Goal: Transaction & Acquisition: Purchase product/service

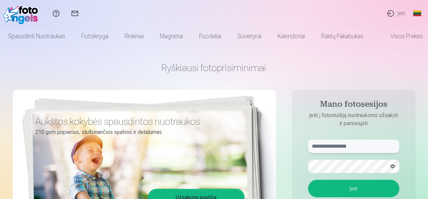
click at [358, 150] on input "text" at bounding box center [353, 146] width 91 height 13
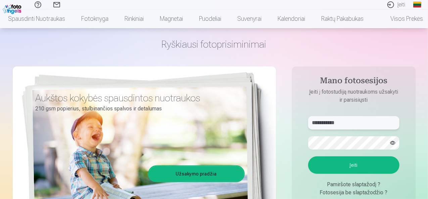
scroll to position [34, 0]
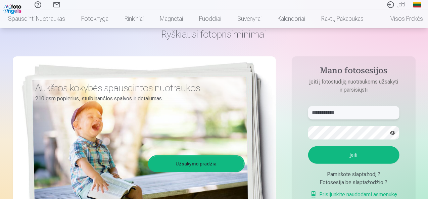
type input "**********"
click at [308, 146] on button "Įeiti" at bounding box center [353, 154] width 91 height 17
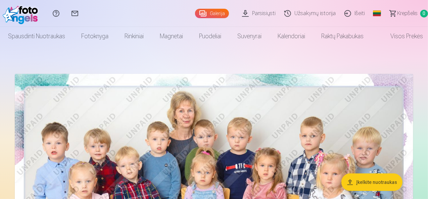
click at [309, 14] on link "Užsakymų istorija" at bounding box center [311, 13] width 60 height 27
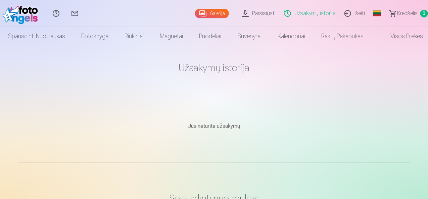
click at [245, 16] on link "Parsisiųsti" at bounding box center [260, 13] width 42 height 27
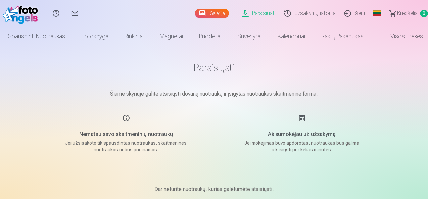
click at [195, 12] on link "Galerija" at bounding box center [212, 13] width 34 height 9
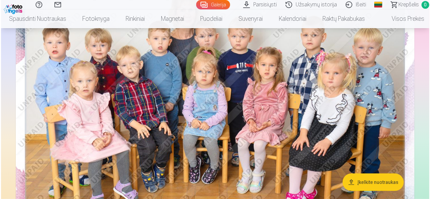
scroll to position [202, 0]
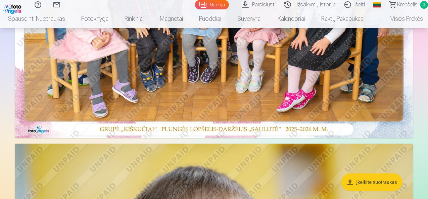
click at [201, 82] on img at bounding box center [214, 5] width 399 height 266
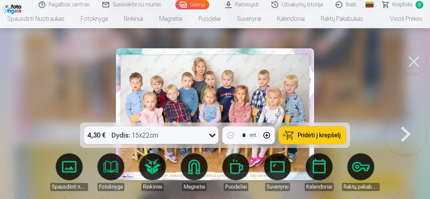
click at [201, 82] on img at bounding box center [215, 114] width 198 height 132
click at [266, 137] on button "button" at bounding box center [267, 135] width 16 height 16
click at [230, 135] on button "button" at bounding box center [230, 135] width 16 height 16
click at [401, 116] on button at bounding box center [405, 114] width 43 height 3
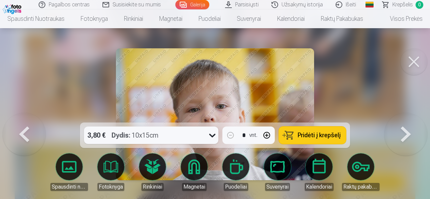
click at [401, 116] on button at bounding box center [405, 114] width 43 height 3
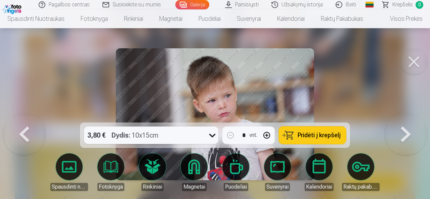
click at [401, 116] on button at bounding box center [405, 114] width 43 height 3
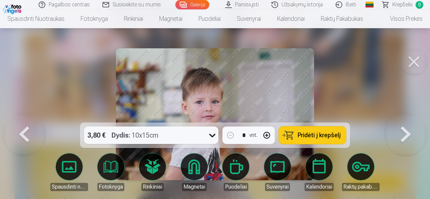
click at [312, 138] on span "Pridėti į krepšelį" at bounding box center [319, 135] width 43 height 6
click at [411, 116] on button at bounding box center [405, 114] width 43 height 3
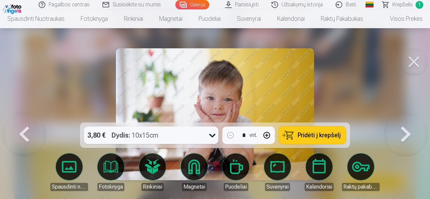
click at [320, 132] on span "Pridėti į krepšelį" at bounding box center [319, 135] width 43 height 6
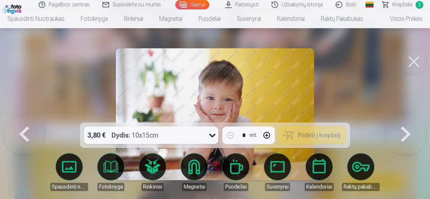
click at [403, 116] on button at bounding box center [405, 114] width 43 height 3
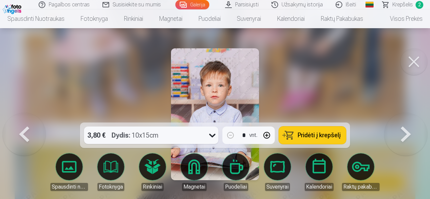
click at [310, 136] on span "Pridėti į krepšelį" at bounding box center [319, 135] width 43 height 6
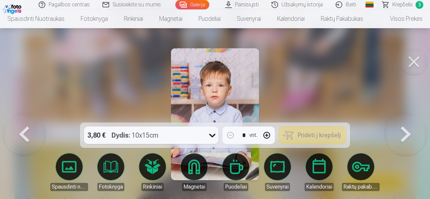
click at [409, 116] on button at bounding box center [405, 114] width 43 height 3
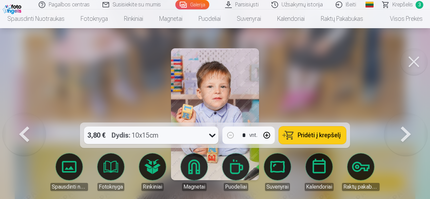
click at [327, 135] on span "Pridėti į krepšelį" at bounding box center [319, 135] width 43 height 6
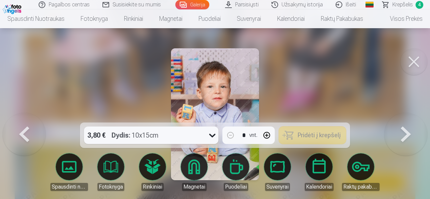
click at [403, 116] on button at bounding box center [405, 114] width 43 height 3
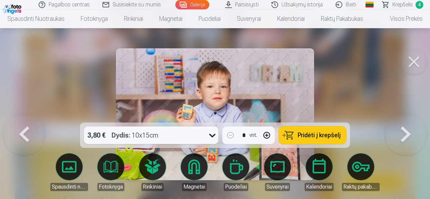
click at [26, 116] on button at bounding box center [24, 114] width 43 height 3
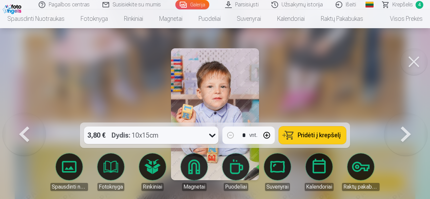
click at [409, 116] on button at bounding box center [405, 114] width 43 height 3
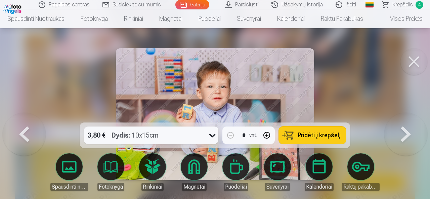
click at [322, 132] on span "Pridėti į krepšelį" at bounding box center [319, 135] width 43 height 6
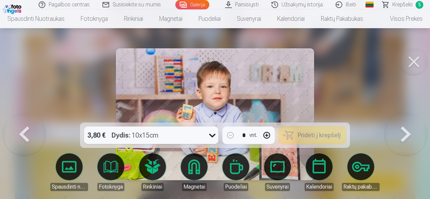
click at [407, 116] on button at bounding box center [405, 114] width 43 height 3
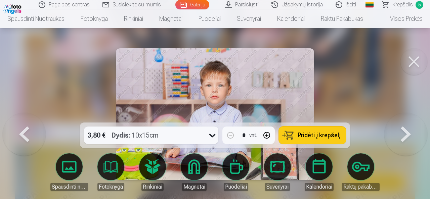
click at [331, 135] on span "Pridėti į krepšelį" at bounding box center [319, 135] width 43 height 6
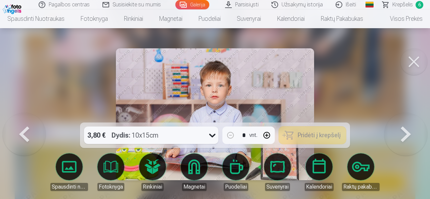
click at [403, 116] on button at bounding box center [405, 114] width 43 height 3
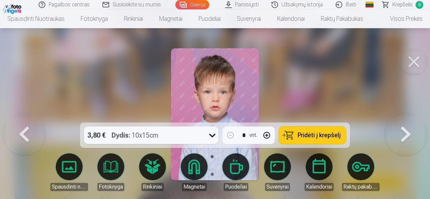
click at [311, 138] on span "Pridėti į krepšelį" at bounding box center [319, 135] width 43 height 6
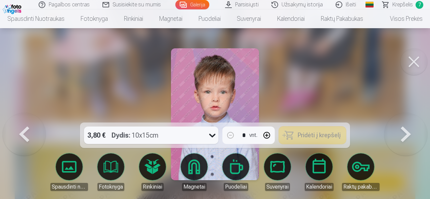
click at [407, 116] on button at bounding box center [405, 114] width 43 height 3
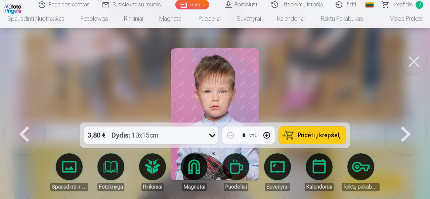
click at [318, 135] on span "Pridėti į krepšelį" at bounding box center [319, 135] width 43 height 6
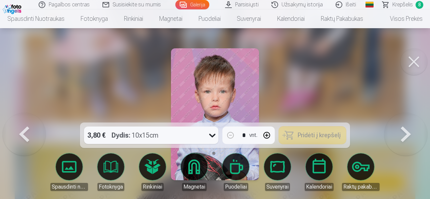
click at [407, 116] on button at bounding box center [405, 114] width 43 height 3
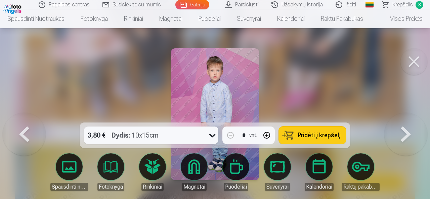
click at [318, 136] on span "Pridėti į krepšelį" at bounding box center [319, 135] width 43 height 6
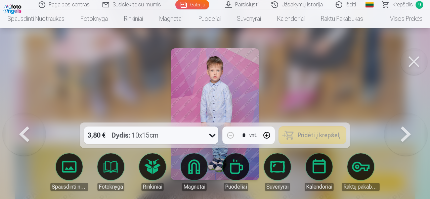
click at [403, 116] on button at bounding box center [405, 114] width 43 height 3
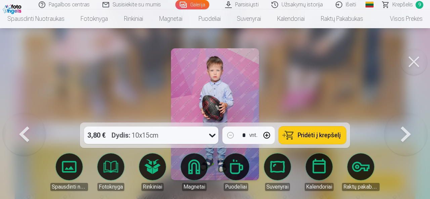
click at [316, 134] on span "Pridėti į krepšelį" at bounding box center [319, 135] width 43 height 6
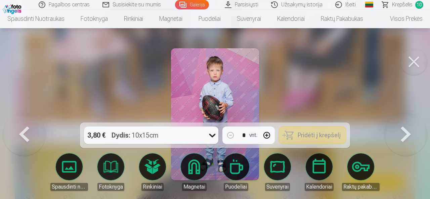
click at [408, 116] on button at bounding box center [405, 114] width 43 height 3
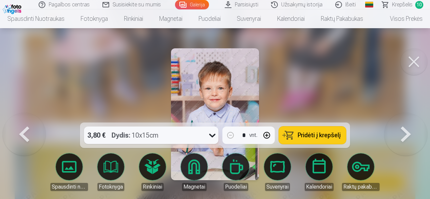
click at [270, 137] on button "button" at bounding box center [267, 135] width 16 height 16
click at [410, 116] on button at bounding box center [405, 114] width 43 height 3
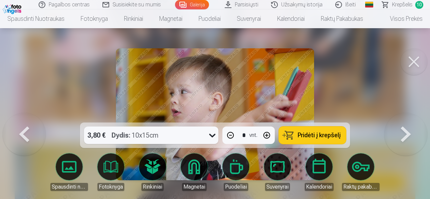
click at [27, 116] on button at bounding box center [24, 114] width 43 height 3
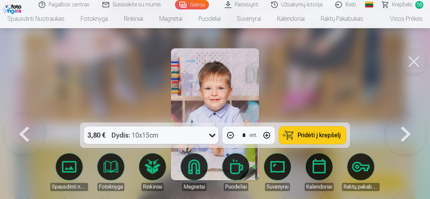
click at [297, 135] on button "Pridėti į krepšelį" at bounding box center [312, 135] width 67 height 17
type input "*"
click at [400, 116] on button at bounding box center [405, 114] width 43 height 3
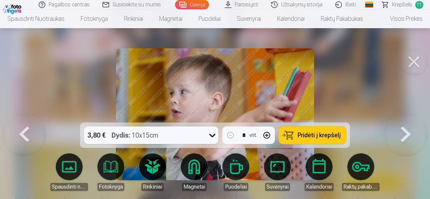
click at [298, 129] on button "Pridėti į krepšelį" at bounding box center [312, 135] width 67 height 17
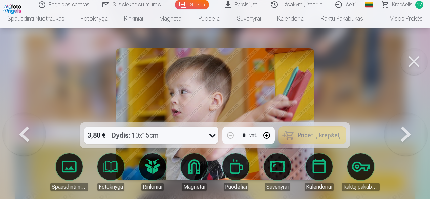
click at [401, 116] on button at bounding box center [405, 114] width 43 height 3
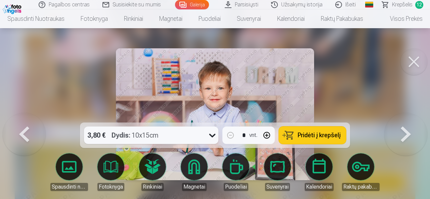
click at [411, 5] on span "Krepšelis" at bounding box center [402, 5] width 20 height 8
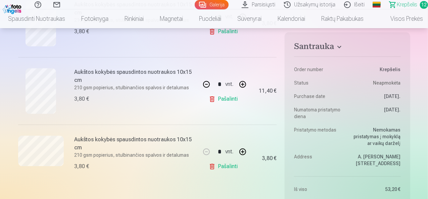
scroll to position [773, 0]
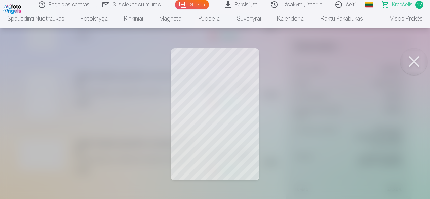
click at [220, 99] on div at bounding box center [215, 99] width 430 height 199
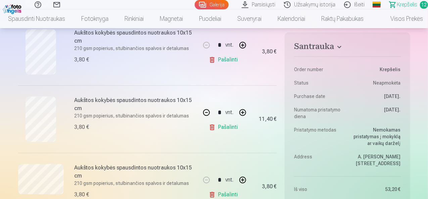
scroll to position [739, 0]
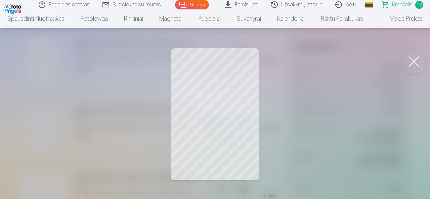
click at [271, 125] on div at bounding box center [215, 99] width 430 height 199
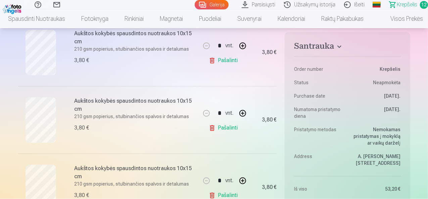
scroll to position [605, 0]
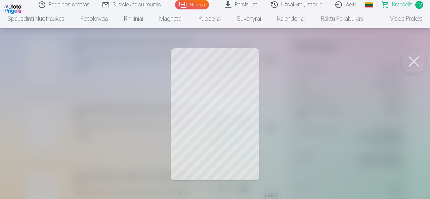
click at [220, 123] on div at bounding box center [215, 99] width 430 height 199
click at [409, 58] on button at bounding box center [413, 61] width 27 height 27
click at [423, 67] on button at bounding box center [413, 61] width 27 height 27
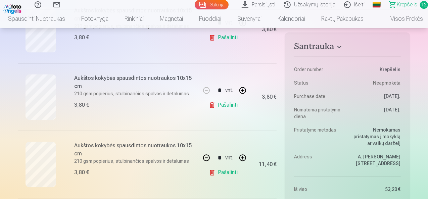
scroll to position [739, 0]
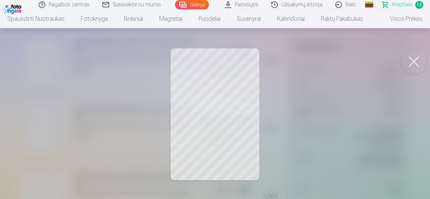
click at [417, 63] on button at bounding box center [413, 61] width 27 height 27
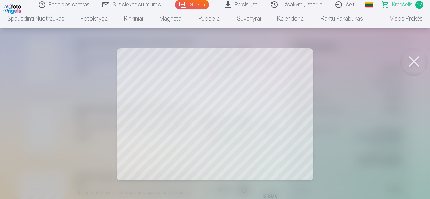
click at [419, 65] on button at bounding box center [413, 61] width 27 height 27
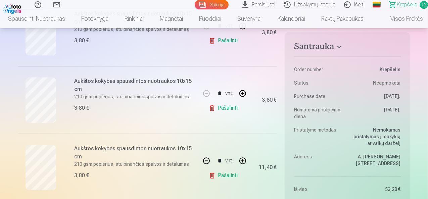
scroll to position [638, 0]
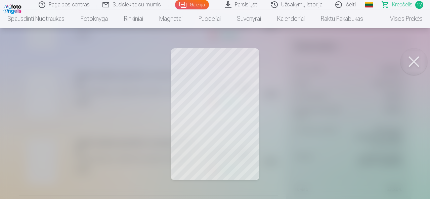
click at [415, 64] on button at bounding box center [413, 61] width 27 height 27
click at [422, 54] on button at bounding box center [413, 61] width 27 height 27
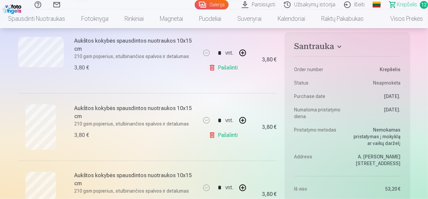
scroll to position [538, 0]
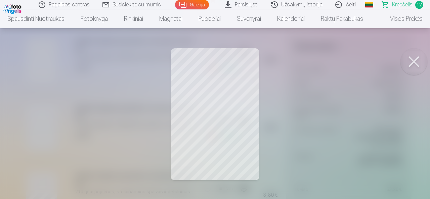
click at [423, 59] on button at bounding box center [413, 61] width 27 height 27
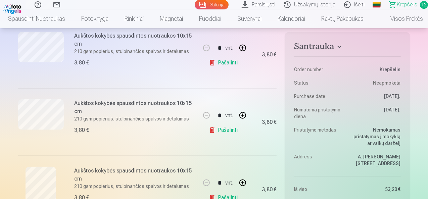
scroll to position [370, 0]
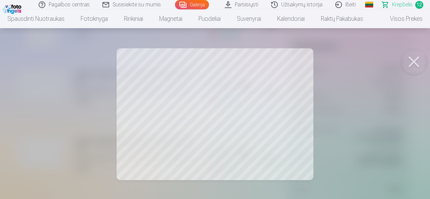
click at [416, 64] on button at bounding box center [413, 61] width 27 height 27
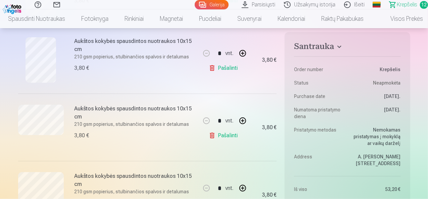
scroll to position [302, 0]
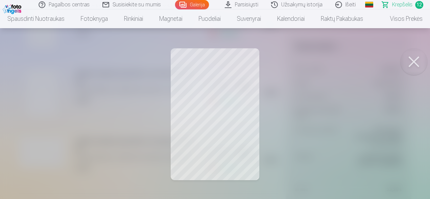
click at [417, 61] on button at bounding box center [413, 61] width 27 height 27
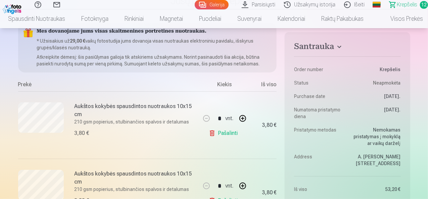
scroll to position [134, 0]
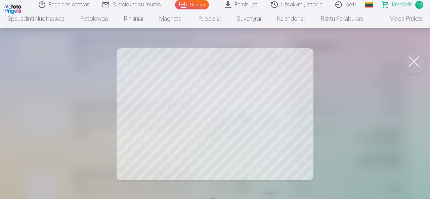
click at [407, 60] on button at bounding box center [413, 61] width 27 height 27
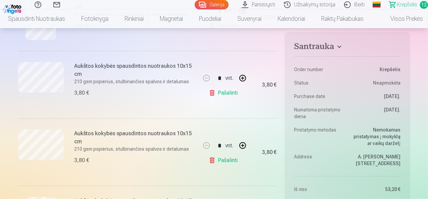
scroll to position [403, 0]
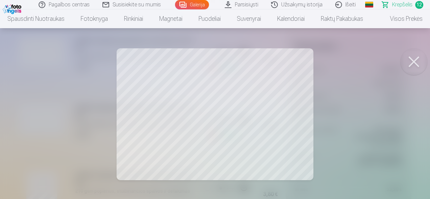
click at [407, 62] on button at bounding box center [413, 61] width 27 height 27
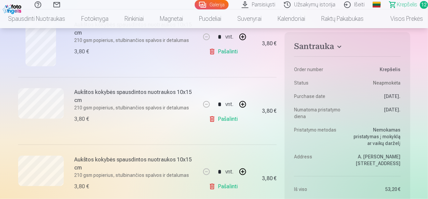
scroll to position [302, 0]
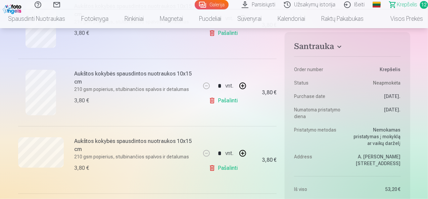
click at [45, 48] on div "Aukštos kokybės spausdintos nuotraukos 10x15 cm 210 gsm popierius, stulbinančio…" at bounding box center [109, 25] width 182 height 68
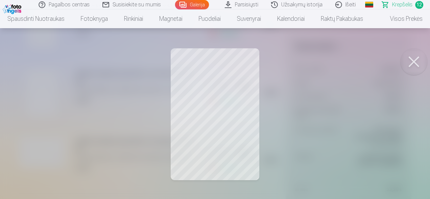
click at [409, 69] on button at bounding box center [413, 61] width 27 height 27
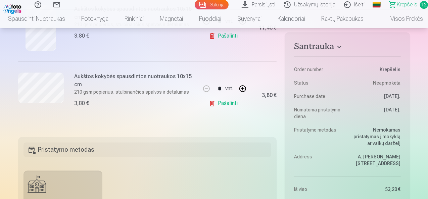
scroll to position [806, 0]
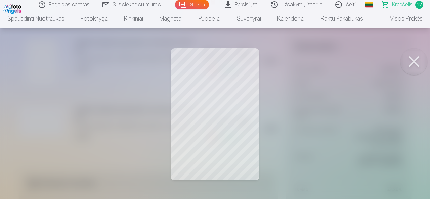
click at [413, 63] on button at bounding box center [413, 61] width 27 height 27
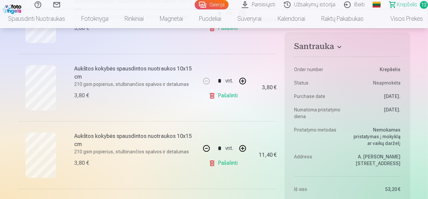
scroll to position [706, 0]
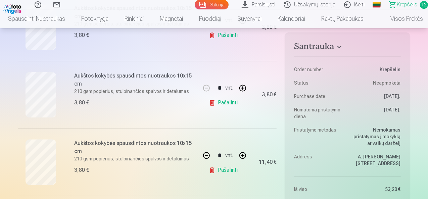
click at [196, 7] on link "Galerija" at bounding box center [212, 4] width 34 height 9
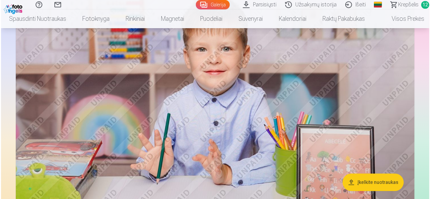
scroll to position [2184, 0]
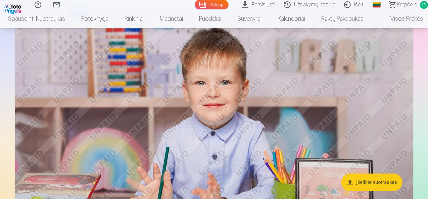
click at [185, 78] on img at bounding box center [214, 135] width 399 height 266
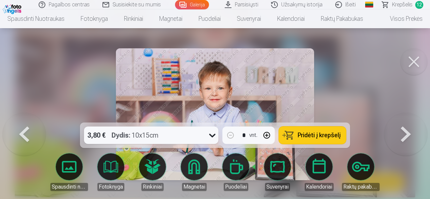
click at [26, 116] on button at bounding box center [24, 114] width 43 height 3
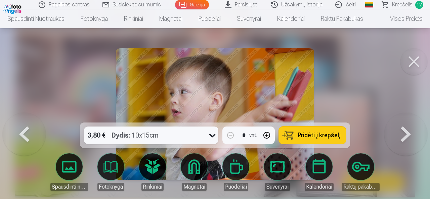
click at [26, 116] on button at bounding box center [24, 114] width 43 height 3
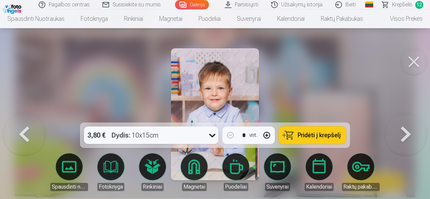
click at [406, 116] on button at bounding box center [405, 114] width 43 height 3
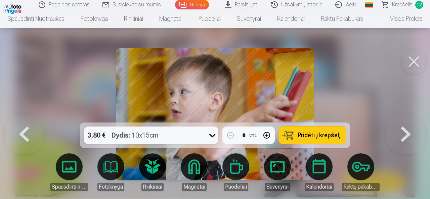
click at [406, 116] on button at bounding box center [405, 114] width 43 height 3
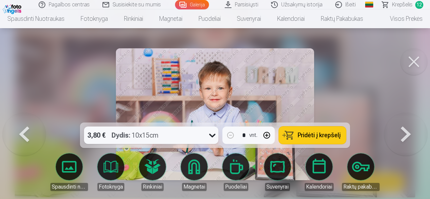
click at [316, 138] on span "Pridėti į krepšelį" at bounding box center [319, 135] width 43 height 6
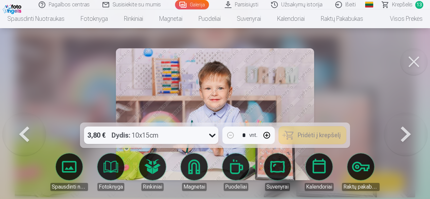
click at [407, 116] on button at bounding box center [405, 114] width 43 height 3
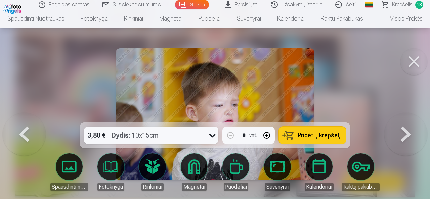
click at [331, 141] on button "Pridėti į krepšelį" at bounding box center [312, 135] width 67 height 17
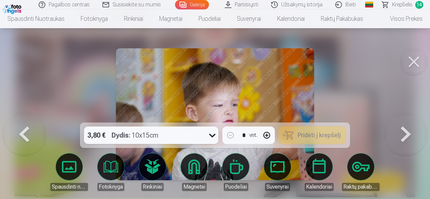
click at [399, 116] on button at bounding box center [405, 114] width 43 height 3
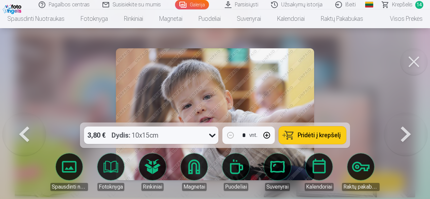
click at [319, 137] on span "Pridėti į krepšelį" at bounding box center [319, 135] width 43 height 6
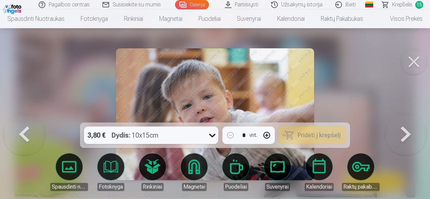
click at [407, 116] on button at bounding box center [405, 114] width 43 height 3
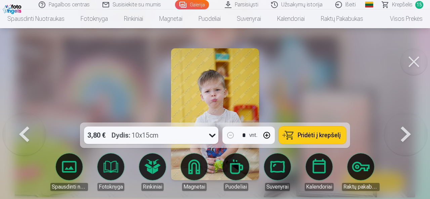
click at [310, 135] on span "Pridėti į krepšelį" at bounding box center [319, 135] width 43 height 6
click at [402, 116] on button at bounding box center [405, 114] width 43 height 3
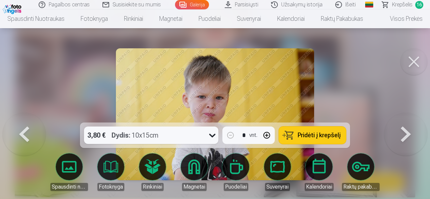
click at [334, 136] on span "Pridėti į krepšelį" at bounding box center [319, 135] width 43 height 6
click at [400, 116] on button at bounding box center [405, 114] width 43 height 3
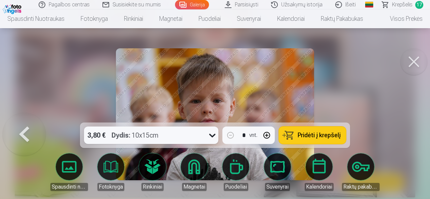
click at [316, 136] on span "Pridėti į krepšelį" at bounding box center [319, 135] width 43 height 6
click at [413, 64] on button at bounding box center [413, 61] width 27 height 27
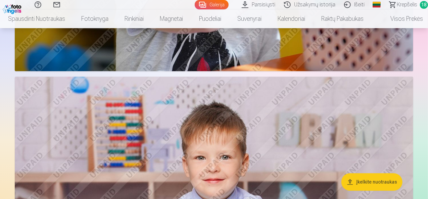
scroll to position [2108, 0]
click at [420, 4] on span "18" at bounding box center [424, 5] width 8 height 8
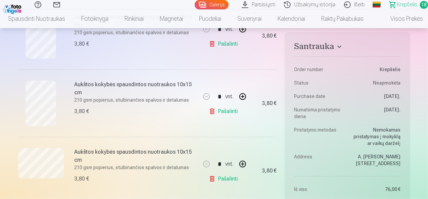
scroll to position [302, 0]
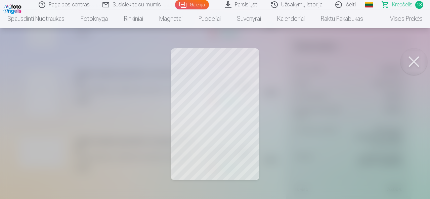
click at [413, 61] on button at bounding box center [413, 61] width 27 height 27
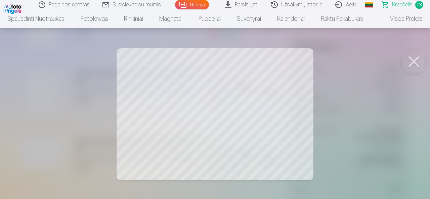
click at [415, 65] on button at bounding box center [413, 61] width 27 height 27
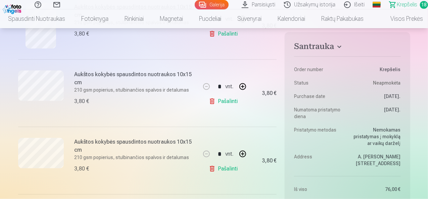
scroll to position [370, 0]
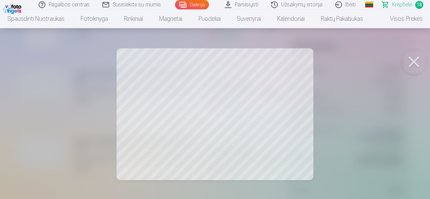
click at [418, 62] on button at bounding box center [413, 61] width 27 height 27
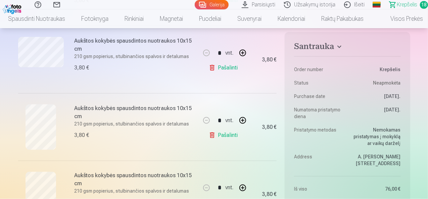
scroll to position [504, 0]
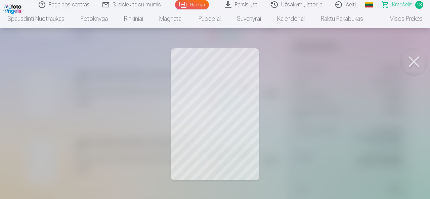
click at [417, 63] on button at bounding box center [413, 61] width 27 height 27
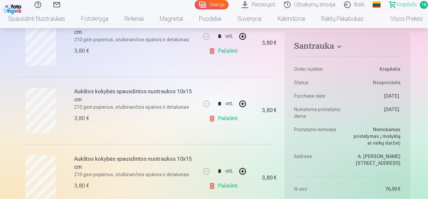
scroll to position [638, 0]
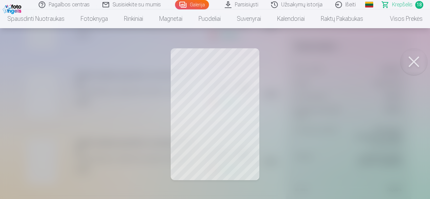
click at [421, 55] on button at bounding box center [413, 61] width 27 height 27
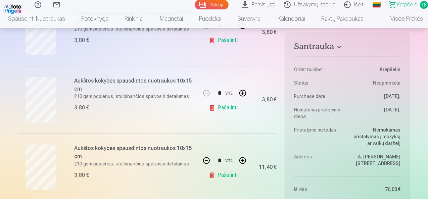
scroll to position [706, 0]
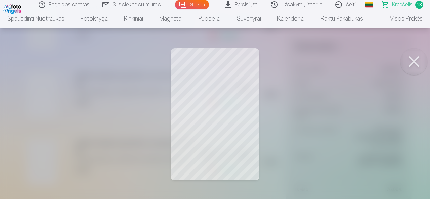
click at [422, 57] on button at bounding box center [413, 61] width 27 height 27
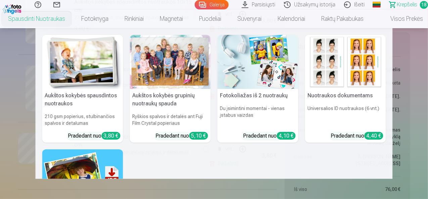
scroll to position [773, 0]
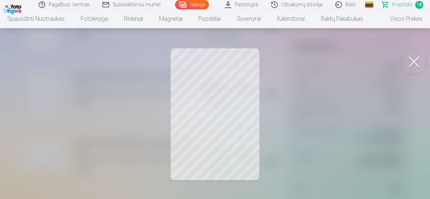
click at [411, 65] on button at bounding box center [413, 61] width 27 height 27
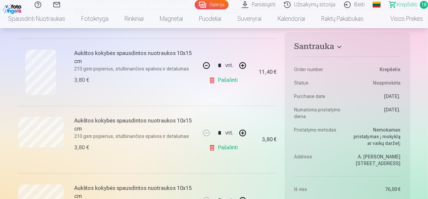
scroll to position [806, 0]
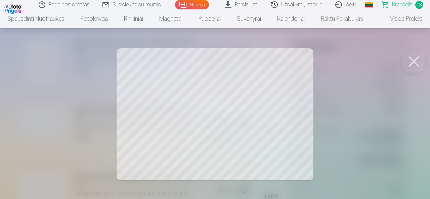
click at [421, 68] on button at bounding box center [413, 61] width 27 height 27
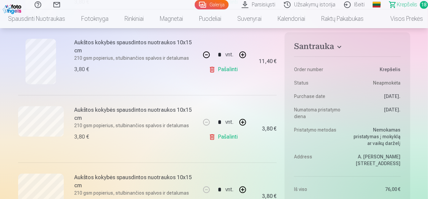
click at [205, 54] on button "button" at bounding box center [207, 55] width 16 height 16
type input "*"
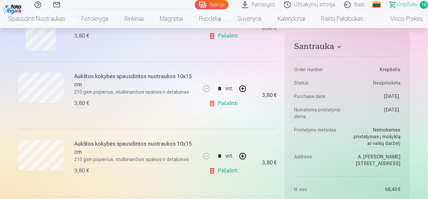
click at [243, 155] on button "button" at bounding box center [243, 156] width 16 height 16
type input "*"
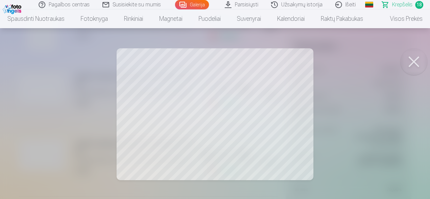
click at [413, 66] on button at bounding box center [413, 61] width 27 height 27
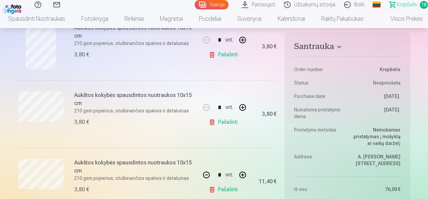
scroll to position [806, 0]
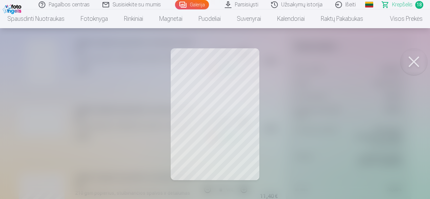
click at [417, 64] on button at bounding box center [413, 61] width 27 height 27
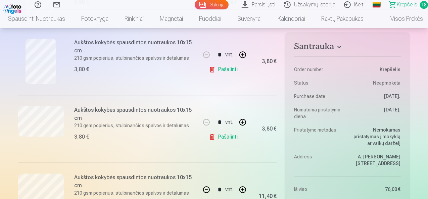
scroll to position [873, 0]
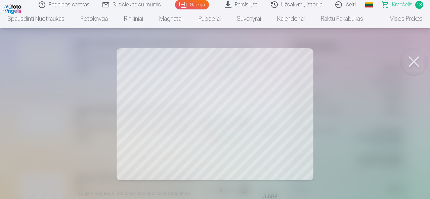
click at [414, 58] on button at bounding box center [413, 61] width 27 height 27
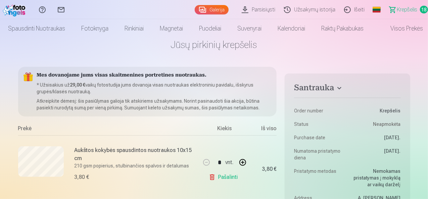
scroll to position [0, 0]
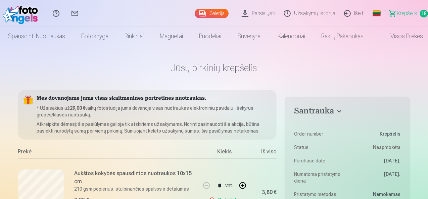
click at [195, 11] on link "Galerija" at bounding box center [212, 13] width 34 height 9
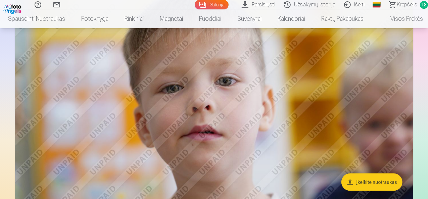
scroll to position [437, 0]
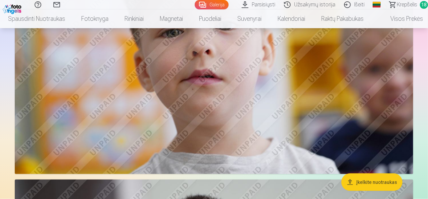
click at [410, 6] on span "Krepšelis" at bounding box center [407, 5] width 20 height 8
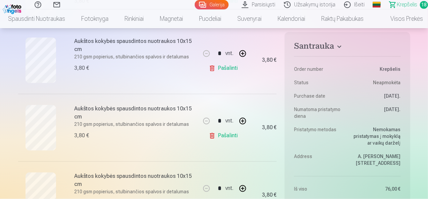
scroll to position [706, 0]
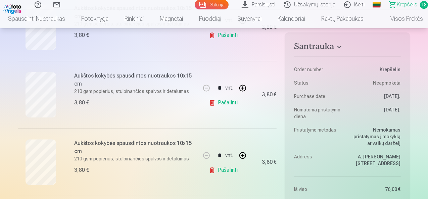
click at [195, 1] on link "Galerija" at bounding box center [212, 4] width 34 height 9
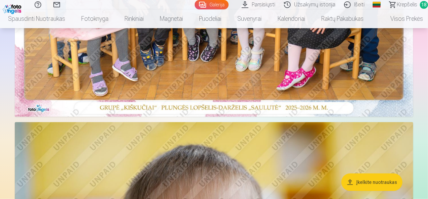
scroll to position [269, 0]
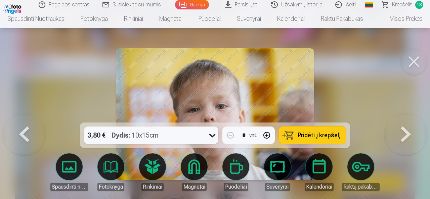
click at [406, 116] on button at bounding box center [405, 114] width 43 height 3
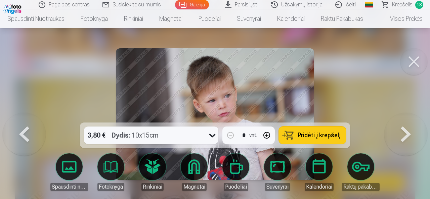
click at [406, 116] on button at bounding box center [405, 114] width 43 height 3
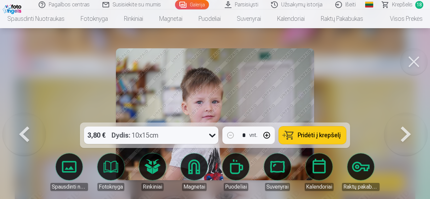
click at [406, 116] on button at bounding box center [405, 114] width 43 height 3
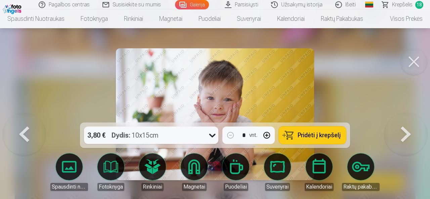
click at [418, 66] on button at bounding box center [413, 61] width 27 height 27
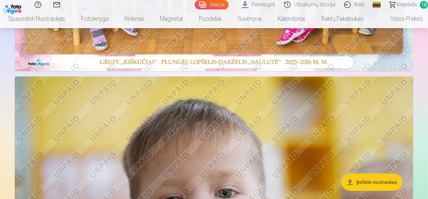
click at [420, 6] on span "18" at bounding box center [424, 5] width 8 height 8
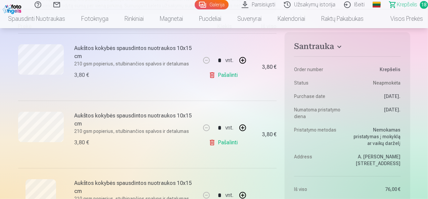
scroll to position [134, 0]
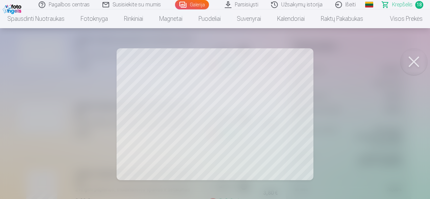
click at [411, 59] on button at bounding box center [413, 61] width 27 height 27
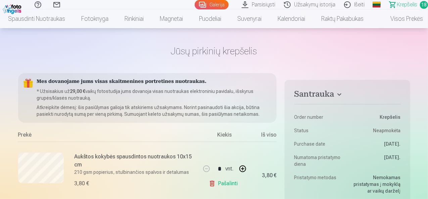
scroll to position [0, 0]
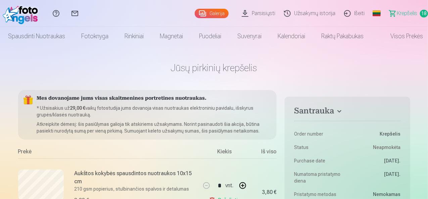
click at [420, 17] on link "Krepšelis 18" at bounding box center [406, 13] width 45 height 27
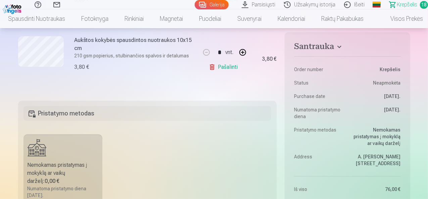
scroll to position [1277, 0]
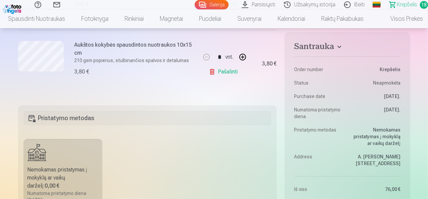
click at [321, 46] on h4 "Santrauka" at bounding box center [347, 48] width 106 height 12
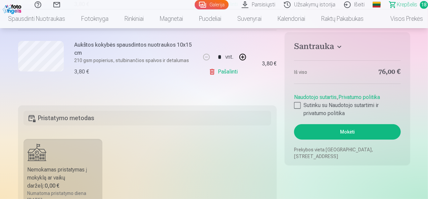
click at [321, 46] on h4 "Santrauka" at bounding box center [347, 48] width 106 height 12
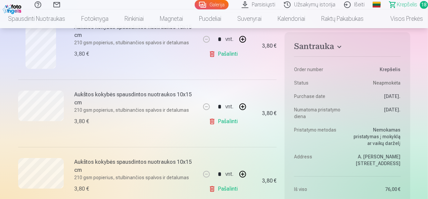
scroll to position [1109, 0]
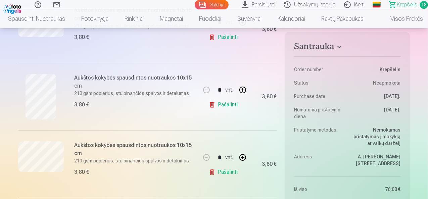
click at [224, 99] on link "Pašalinti" at bounding box center [225, 104] width 32 height 13
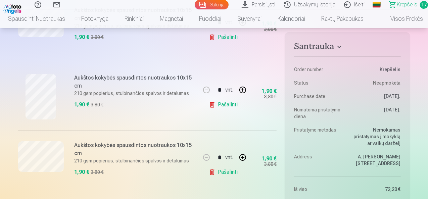
click at [227, 102] on link "Pašalinti" at bounding box center [225, 104] width 32 height 13
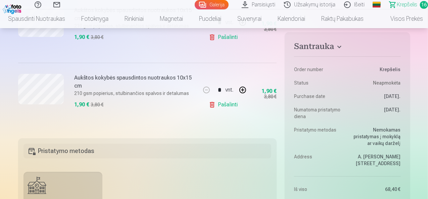
click at [227, 102] on link "Pašalinti" at bounding box center [225, 104] width 32 height 13
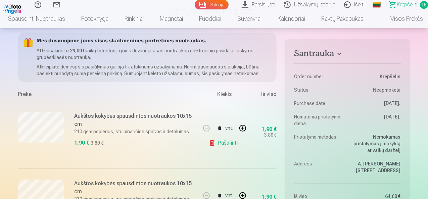
scroll to position [34, 0]
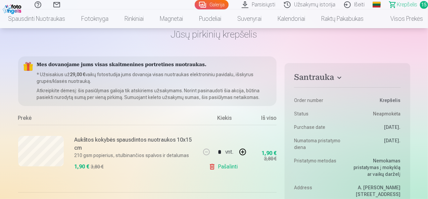
click at [231, 167] on link "Pašalinti" at bounding box center [225, 166] width 32 height 13
type input "*"
click at [231, 167] on link "Pašalinti" at bounding box center [225, 166] width 32 height 13
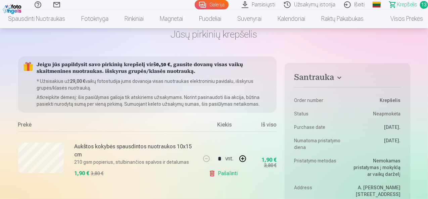
type input "*"
click at [231, 167] on link "Pašalinti" at bounding box center [225, 173] width 32 height 13
type input "*"
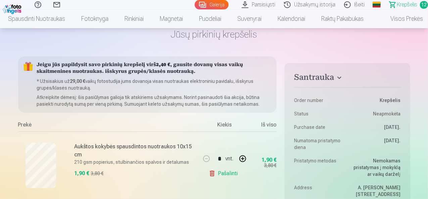
type input "*"
click at [231, 167] on link "Pašalinti" at bounding box center [225, 173] width 32 height 13
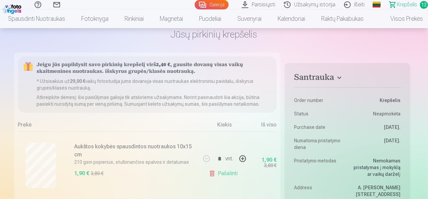
type input "*"
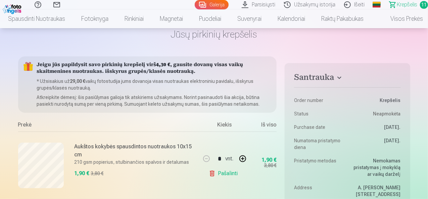
click at [231, 167] on link "Pašalinti" at bounding box center [225, 173] width 32 height 13
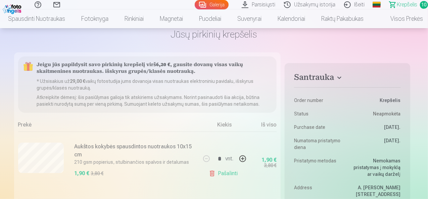
type input "*"
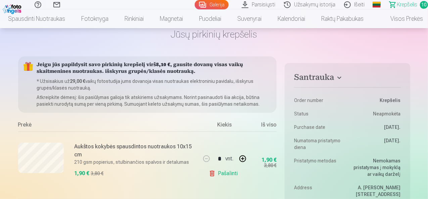
click at [231, 167] on link "Pašalinti" at bounding box center [225, 173] width 32 height 13
type input "*"
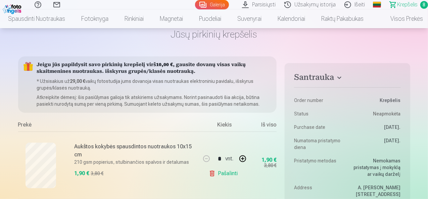
click at [231, 167] on link "Pašalinti" at bounding box center [225, 173] width 32 height 13
type input "*"
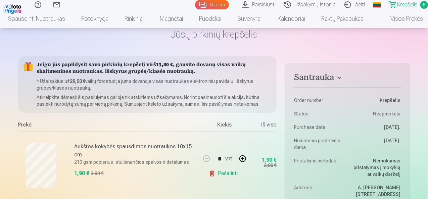
type input "*"
click at [231, 167] on link "Pašalinti" at bounding box center [225, 173] width 32 height 13
type input "*"
click at [231, 167] on link "Pašalinti" at bounding box center [225, 173] width 32 height 13
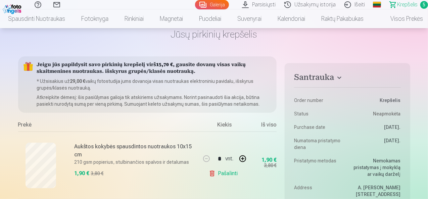
type input "*"
click at [231, 167] on link "Pašalinti" at bounding box center [225, 173] width 32 height 13
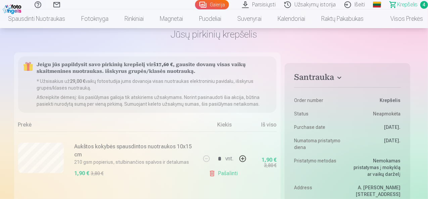
type input "*"
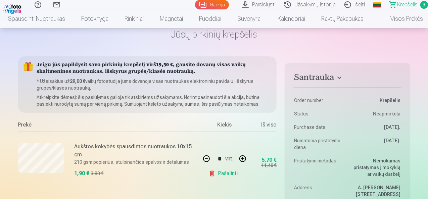
click at [231, 167] on link "Pašalinti" at bounding box center [225, 173] width 32 height 13
type input "*"
click at [231, 167] on link "Pašalinti" at bounding box center [225, 173] width 32 height 13
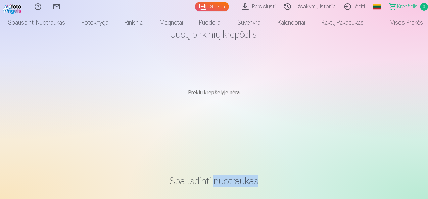
scroll to position [0, 0]
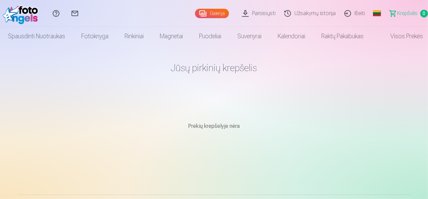
click at [195, 12] on link "Galerija" at bounding box center [212, 13] width 34 height 9
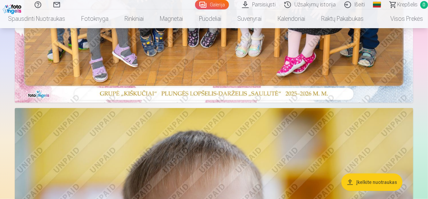
scroll to position [336, 0]
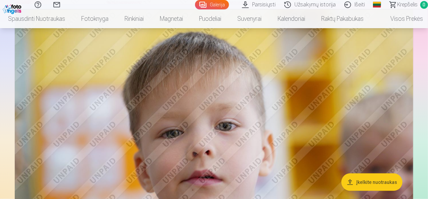
click at [169, 128] on img at bounding box center [214, 142] width 399 height 266
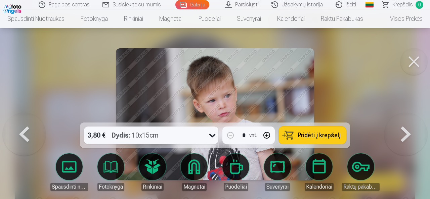
click at [300, 142] on button "Pridėti į krepšelį" at bounding box center [312, 135] width 67 height 17
click at [402, 116] on button at bounding box center [405, 114] width 43 height 3
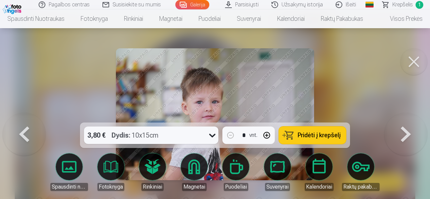
click at [326, 133] on span "Pridėti į krepšelį" at bounding box center [319, 135] width 43 height 6
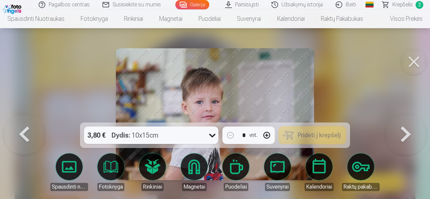
click at [398, 116] on button at bounding box center [405, 114] width 43 height 3
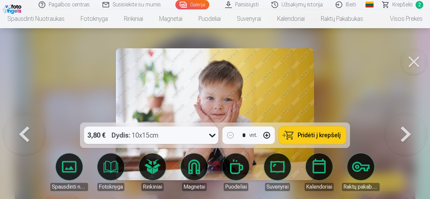
click at [330, 136] on span "Pridėti į krepšelį" at bounding box center [319, 135] width 43 height 6
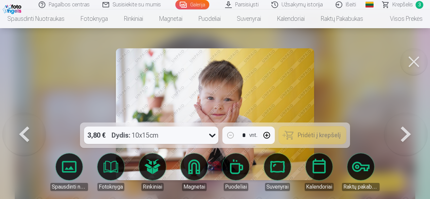
click at [392, 116] on button at bounding box center [405, 114] width 43 height 3
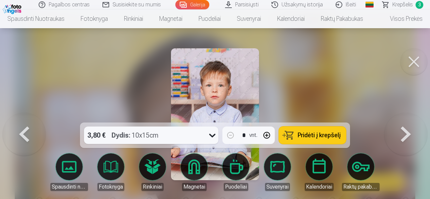
click at [313, 137] on span "Pridėti į krepšelį" at bounding box center [319, 135] width 43 height 6
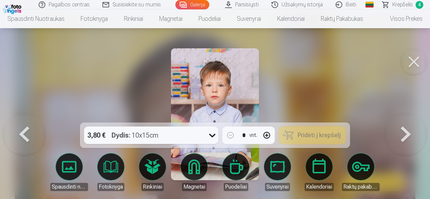
click at [404, 116] on button at bounding box center [405, 114] width 43 height 3
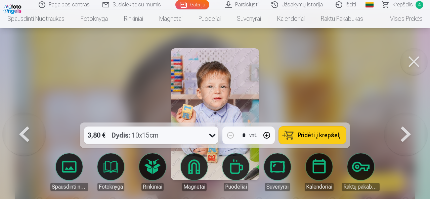
click at [327, 133] on span "Pridėti į krepšelį" at bounding box center [319, 135] width 43 height 6
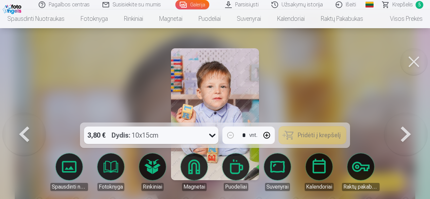
click at [399, 116] on button at bounding box center [405, 114] width 43 height 3
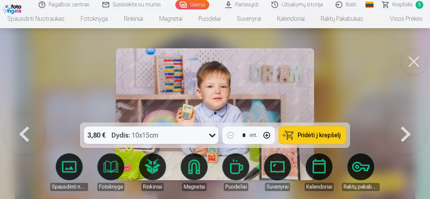
click at [310, 133] on span "Pridėti į krepšelį" at bounding box center [319, 135] width 43 height 6
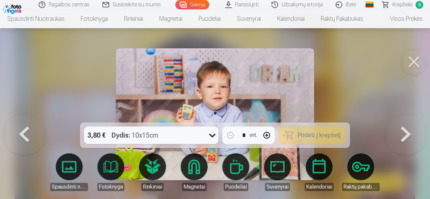
click at [404, 116] on button at bounding box center [405, 114] width 43 height 3
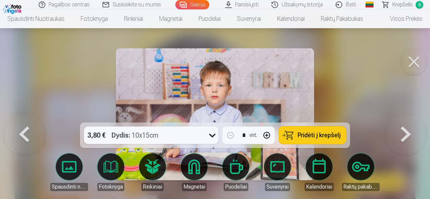
click at [315, 133] on span "Pridėti į krepšelį" at bounding box center [319, 135] width 43 height 6
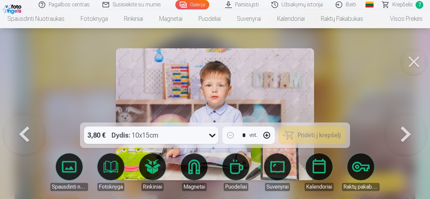
click at [396, 116] on button at bounding box center [405, 114] width 43 height 3
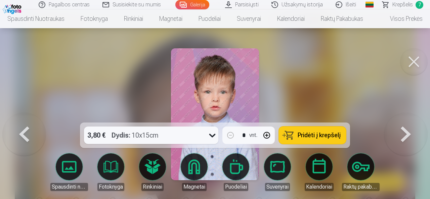
click at [305, 133] on span "Pridėti į krepšelį" at bounding box center [319, 135] width 43 height 6
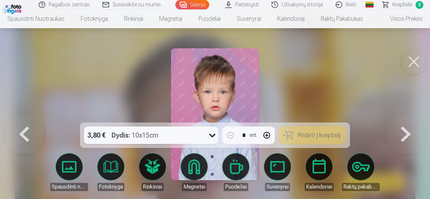
click at [399, 116] on button at bounding box center [405, 114] width 43 height 3
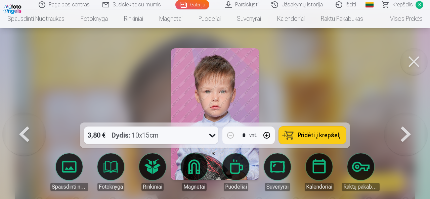
click at [314, 132] on span "Pridėti į krepšelį" at bounding box center [319, 135] width 43 height 6
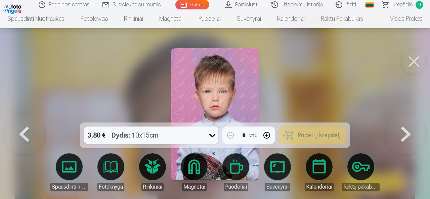
click at [403, 116] on button at bounding box center [405, 114] width 43 height 3
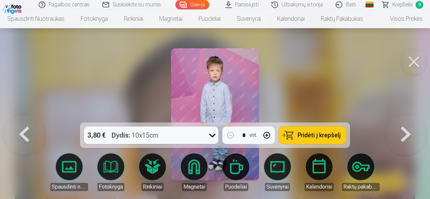
click at [318, 133] on span "Pridėti į krepšelį" at bounding box center [319, 135] width 43 height 6
drag, startPoint x: 407, startPoint y: 137, endPoint x: 379, endPoint y: 134, distance: 28.1
click at [407, 116] on button at bounding box center [405, 114] width 43 height 3
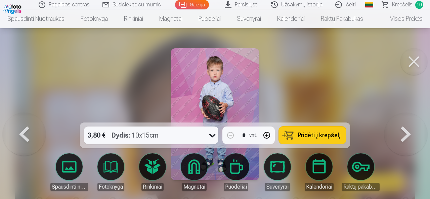
click at [314, 135] on span "Pridėti į krepšelį" at bounding box center [319, 135] width 43 height 6
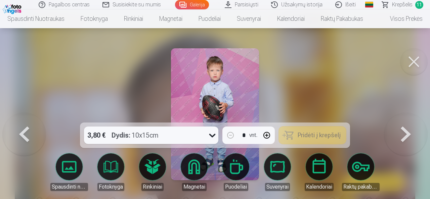
click at [399, 116] on button at bounding box center [405, 114] width 43 height 3
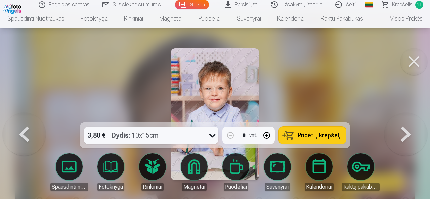
click at [307, 135] on span "Pridėti į krepšelį" at bounding box center [319, 135] width 43 height 6
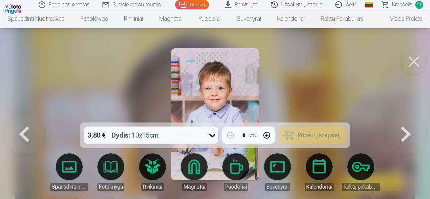
click at [402, 116] on button at bounding box center [405, 114] width 43 height 3
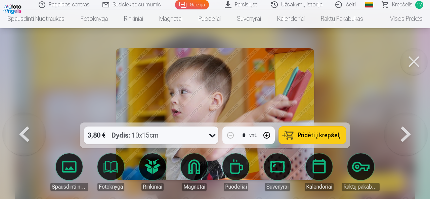
drag, startPoint x: 350, startPoint y: 136, endPoint x: 345, endPoint y: 137, distance: 5.8
click at [319, 136] on span "Pridėti į krepšelį" at bounding box center [319, 135] width 43 height 6
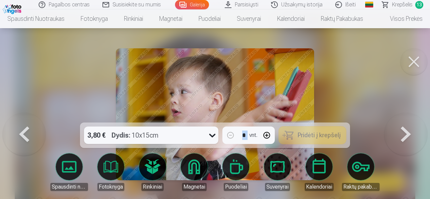
click at [396, 116] on button at bounding box center [405, 114] width 43 height 3
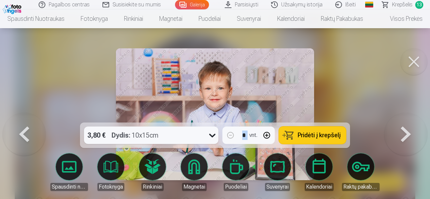
click at [261, 137] on button "button" at bounding box center [267, 135] width 16 height 16
click at [291, 137] on button "Pridėti į krepšelį" at bounding box center [312, 135] width 67 height 17
type input "*"
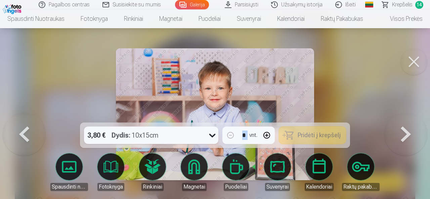
click at [400, 116] on button at bounding box center [405, 114] width 43 height 3
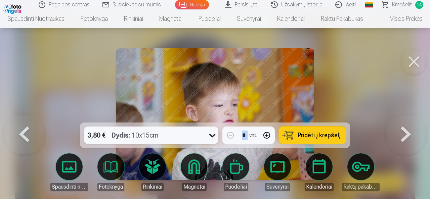
click at [318, 135] on span "Pridėti į krepšelį" at bounding box center [319, 135] width 43 height 6
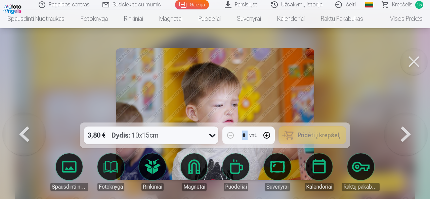
click at [403, 116] on button at bounding box center [405, 114] width 43 height 3
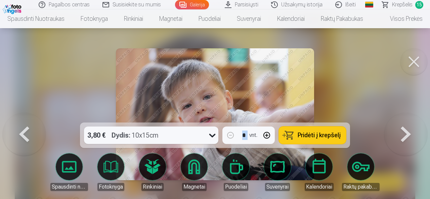
click at [329, 134] on span "Pridėti į krepšelį" at bounding box center [319, 135] width 43 height 6
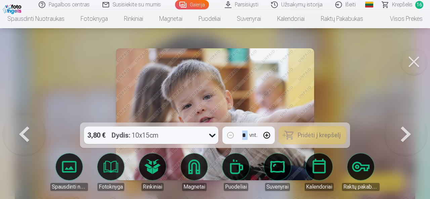
click at [405, 116] on button at bounding box center [405, 114] width 43 height 3
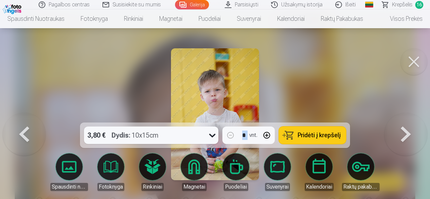
click at [328, 134] on span "Pridėti į krepšelį" at bounding box center [319, 135] width 43 height 6
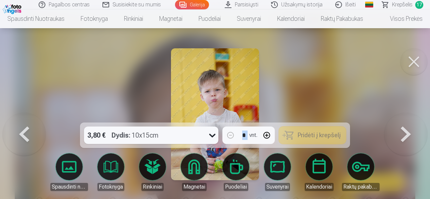
click at [404, 116] on button at bounding box center [405, 114] width 43 height 3
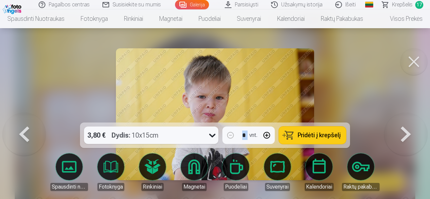
click at [323, 132] on span "Pridėti į krepšelį" at bounding box center [319, 135] width 43 height 6
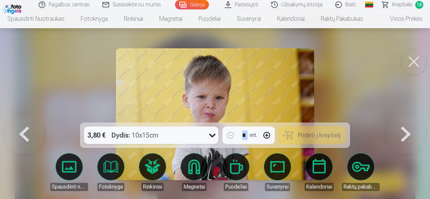
click at [401, 116] on button at bounding box center [405, 114] width 43 height 3
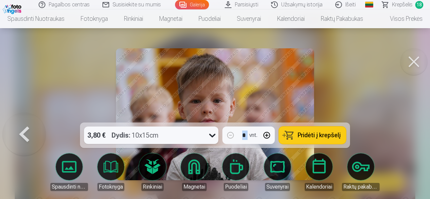
click at [324, 133] on span "Pridėti į krepšelį" at bounding box center [319, 135] width 43 height 6
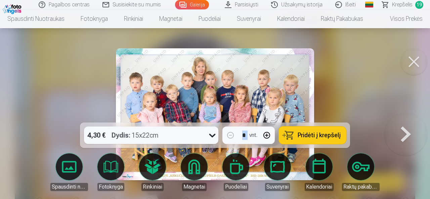
click at [307, 131] on button "Pridėti į krepšelį" at bounding box center [312, 135] width 67 height 17
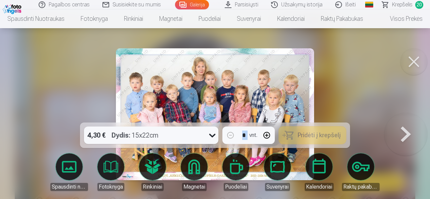
click at [412, 65] on button at bounding box center [413, 61] width 27 height 27
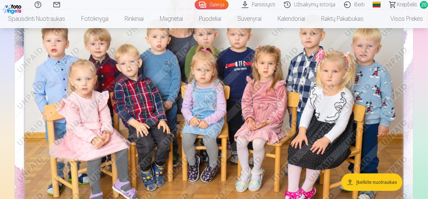
scroll to position [101, 0]
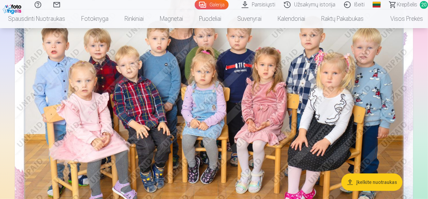
click at [405, 6] on span "Krepšelis" at bounding box center [407, 5] width 20 height 8
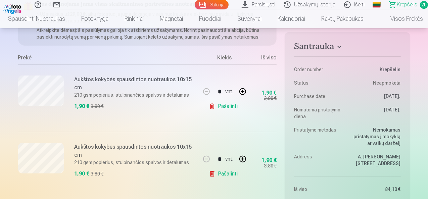
scroll to position [101, 0]
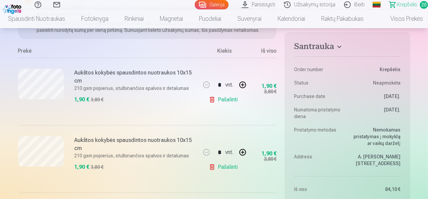
click at [326, 49] on h4 "Santrauka" at bounding box center [347, 48] width 106 height 12
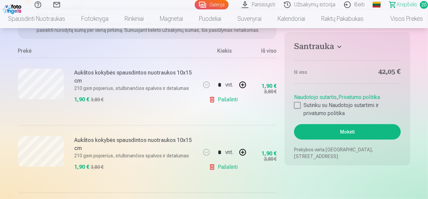
click at [326, 49] on h4 "Santrauka" at bounding box center [347, 48] width 106 height 12
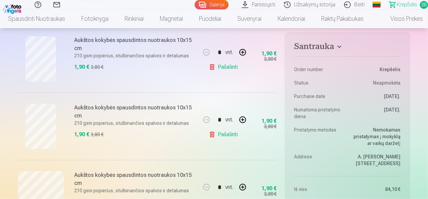
scroll to position [370, 0]
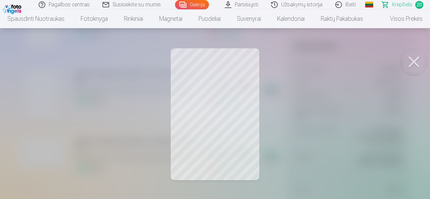
click at [413, 53] on button at bounding box center [413, 61] width 27 height 27
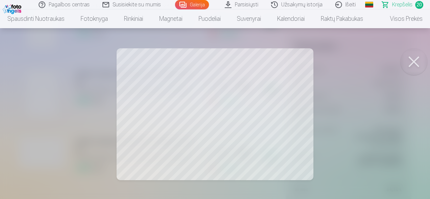
click at [416, 58] on button at bounding box center [413, 61] width 27 height 27
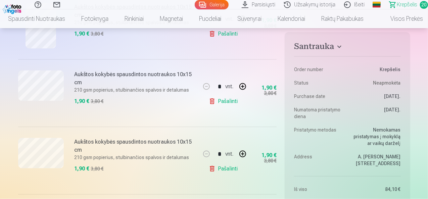
scroll to position [504, 0]
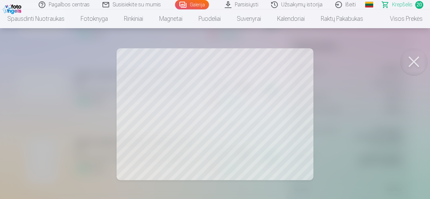
click at [415, 65] on button at bounding box center [413, 61] width 27 height 27
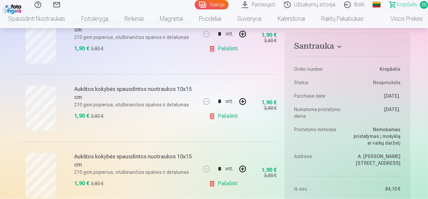
scroll to position [638, 0]
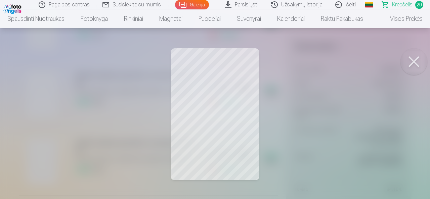
click at [417, 67] on button at bounding box center [413, 61] width 27 height 27
click at [420, 62] on button at bounding box center [413, 61] width 27 height 27
click at [409, 63] on button at bounding box center [413, 61] width 27 height 27
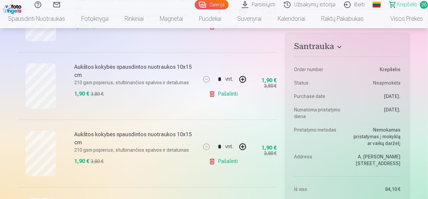
scroll to position [773, 0]
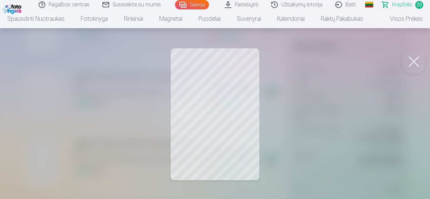
click at [416, 62] on button at bounding box center [413, 61] width 27 height 27
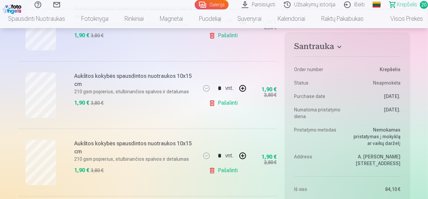
scroll to position [806, 0]
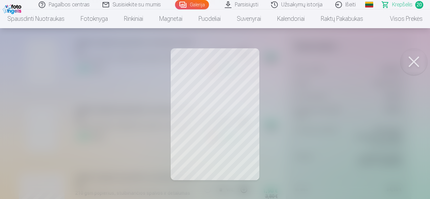
click at [414, 64] on button at bounding box center [413, 61] width 27 height 27
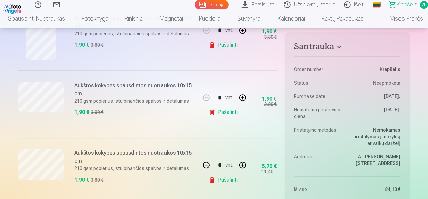
scroll to position [907, 0]
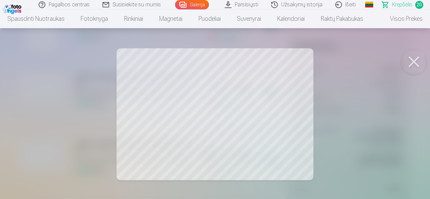
click at [422, 62] on button at bounding box center [413, 61] width 27 height 27
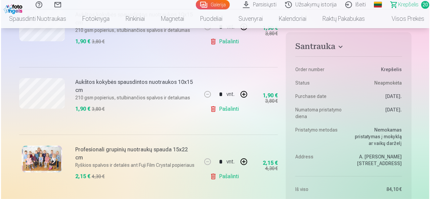
scroll to position [1344, 0]
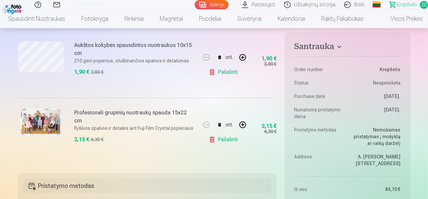
click at [37, 118] on img at bounding box center [41, 122] width 40 height 27
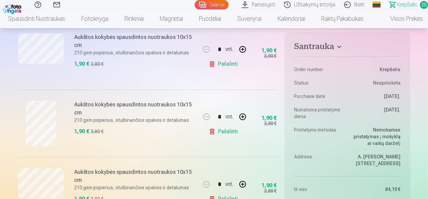
scroll to position [1041, 0]
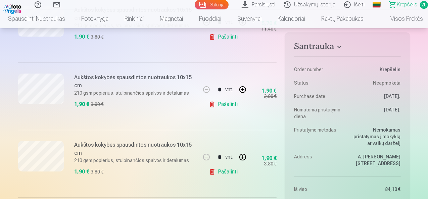
click at [196, 6] on link "Galerija" at bounding box center [212, 4] width 34 height 9
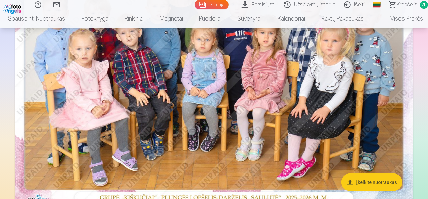
scroll to position [134, 0]
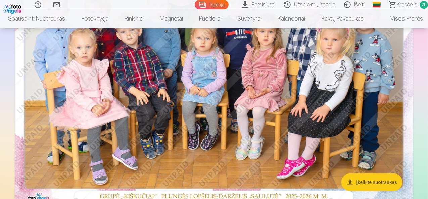
click at [182, 84] on img at bounding box center [214, 73] width 399 height 266
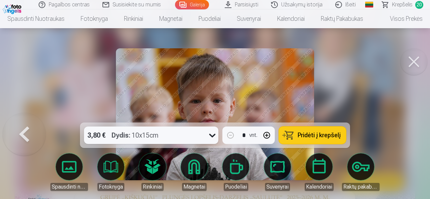
click at [416, 65] on button at bounding box center [413, 61] width 27 height 27
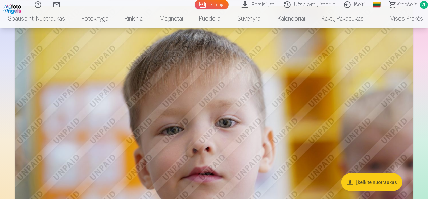
scroll to position [370, 0]
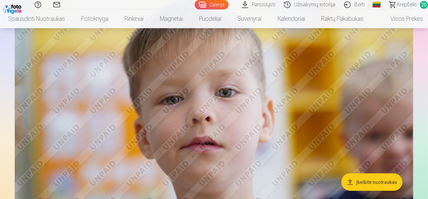
click at [397, 4] on span "Krepšelis" at bounding box center [407, 5] width 20 height 8
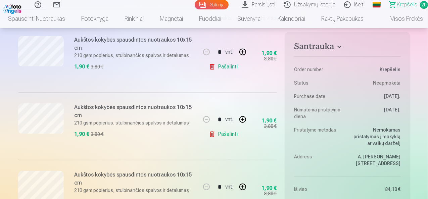
scroll to position [134, 0]
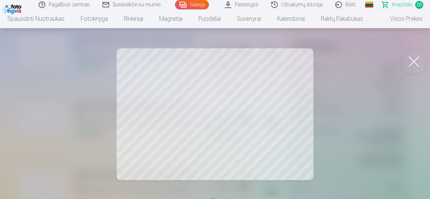
click at [419, 59] on button at bounding box center [413, 61] width 27 height 27
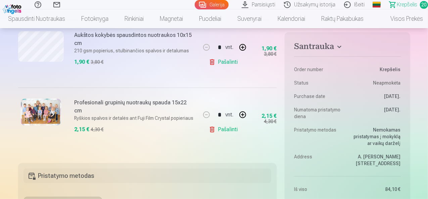
scroll to position [1344, 0]
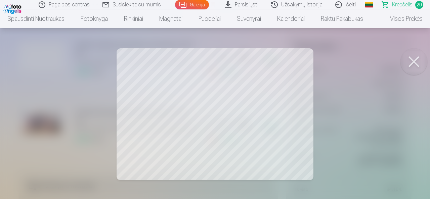
click at [424, 62] on button at bounding box center [413, 61] width 27 height 27
click at [413, 51] on button at bounding box center [413, 61] width 27 height 27
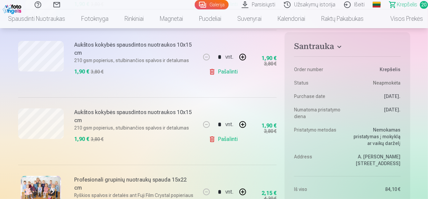
scroll to position [1277, 0]
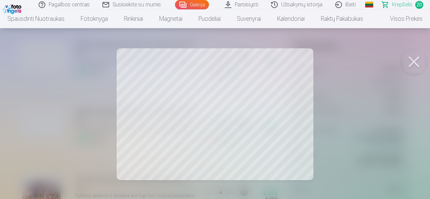
click at [408, 67] on button at bounding box center [413, 61] width 27 height 27
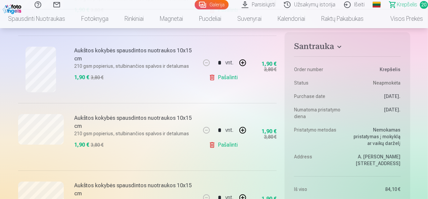
scroll to position [1176, 0]
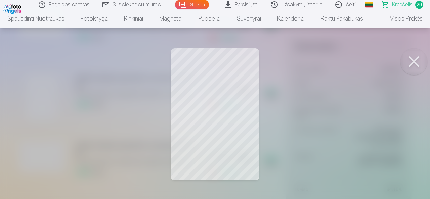
click at [415, 55] on button at bounding box center [413, 61] width 27 height 27
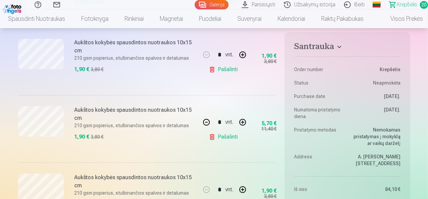
scroll to position [941, 0]
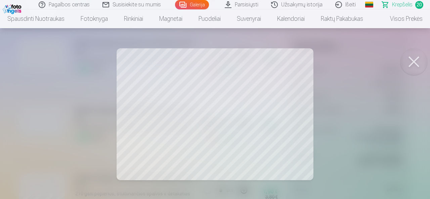
click at [413, 62] on button at bounding box center [413, 61] width 27 height 27
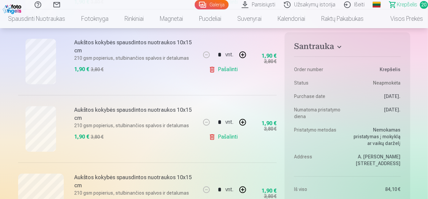
scroll to position [739, 0]
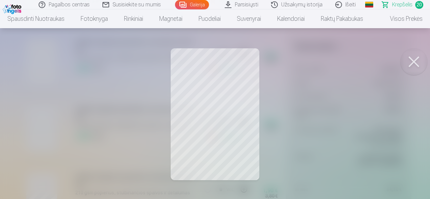
click at [409, 63] on button at bounding box center [413, 61] width 27 height 27
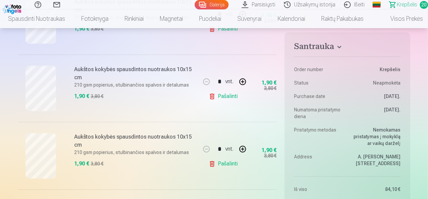
scroll to position [672, 0]
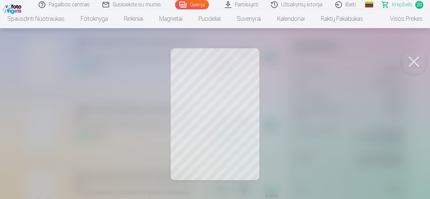
click at [417, 59] on button at bounding box center [413, 61] width 27 height 27
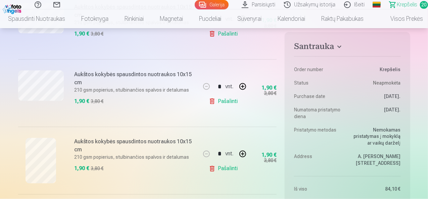
scroll to position [504, 0]
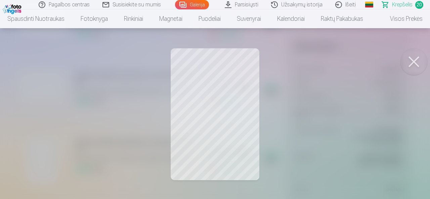
click at [415, 57] on button at bounding box center [413, 61] width 27 height 27
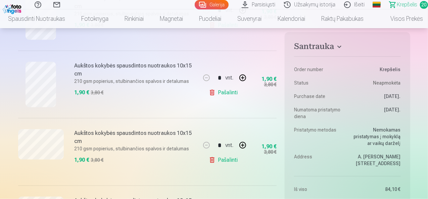
scroll to position [403, 0]
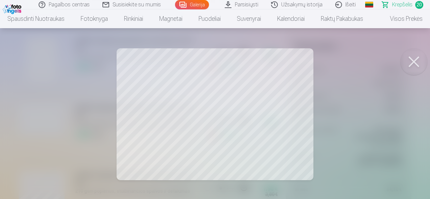
click at [421, 58] on button at bounding box center [413, 61] width 27 height 27
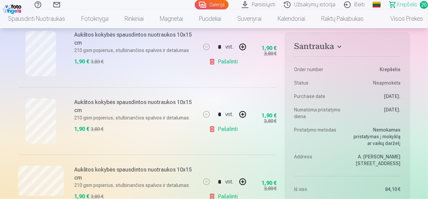
scroll to position [336, 0]
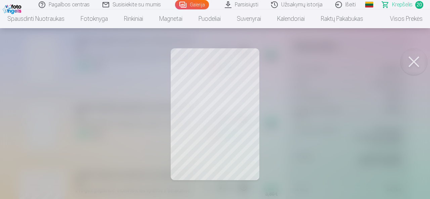
click at [412, 61] on button at bounding box center [413, 61] width 27 height 27
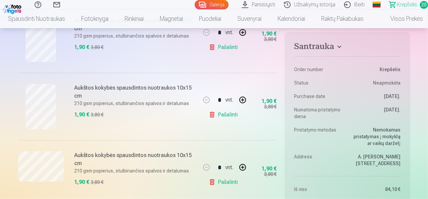
scroll to position [403, 0]
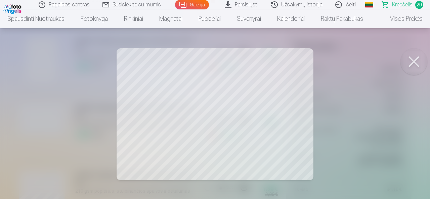
click at [409, 63] on button at bounding box center [413, 61] width 27 height 27
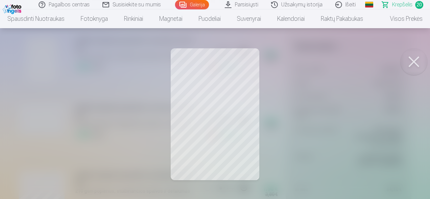
click at [416, 60] on button at bounding box center [413, 61] width 27 height 27
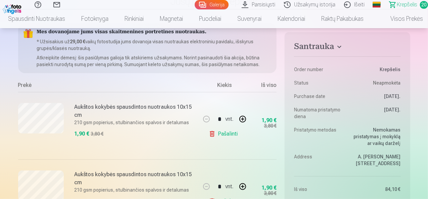
scroll to position [67, 0]
click at [195, 1] on link "Galerija" at bounding box center [212, 4] width 34 height 9
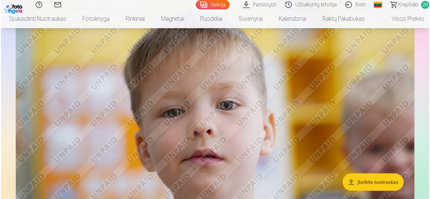
scroll to position [370, 0]
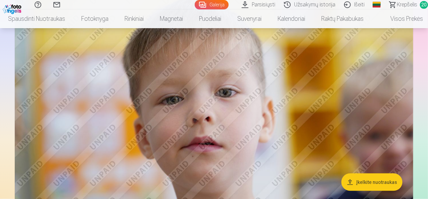
click at [264, 64] on img at bounding box center [214, 109] width 399 height 266
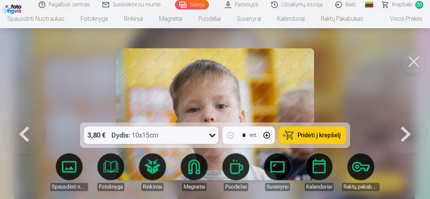
click at [323, 134] on span "Pridėti į krepšelį" at bounding box center [319, 135] width 43 height 6
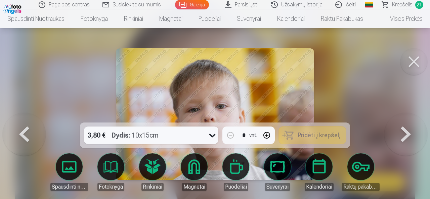
click at [406, 116] on button at bounding box center [405, 114] width 43 height 3
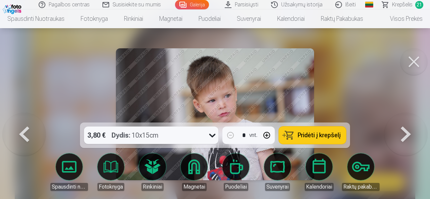
click at [411, 62] on button at bounding box center [413, 61] width 27 height 27
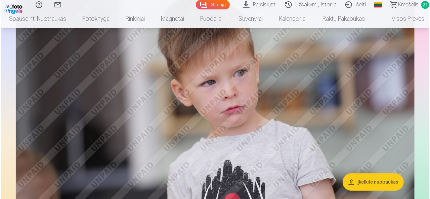
scroll to position [637, 0]
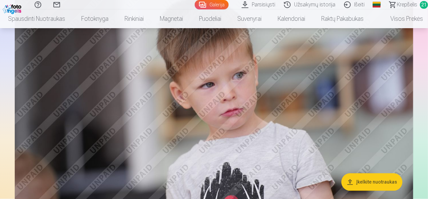
click at [283, 110] on img at bounding box center [214, 113] width 399 height 266
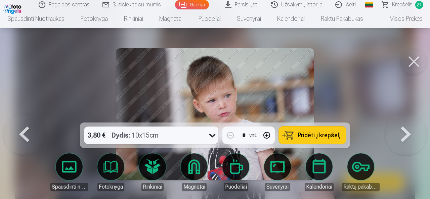
click at [413, 60] on button at bounding box center [413, 61] width 27 height 27
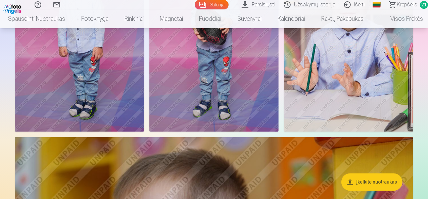
scroll to position [1777, 0]
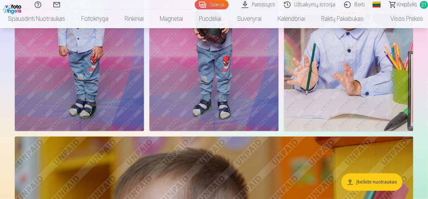
click at [420, 5] on span "21" at bounding box center [424, 5] width 8 height 8
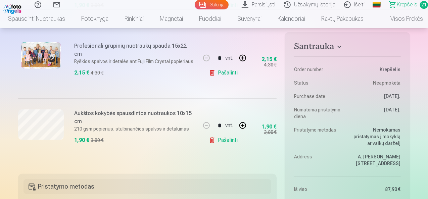
scroll to position [1411, 0]
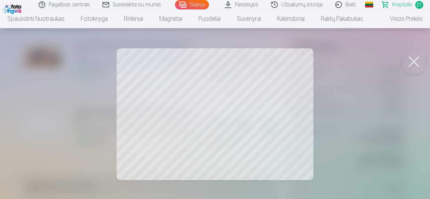
click at [412, 61] on button at bounding box center [413, 61] width 27 height 27
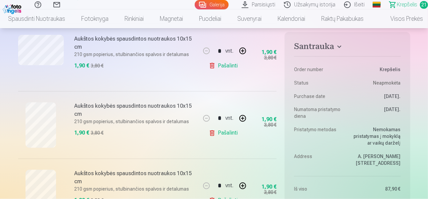
scroll to position [470, 0]
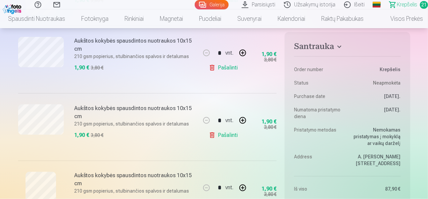
click at [327, 48] on h4 "Santrauka" at bounding box center [347, 48] width 106 height 12
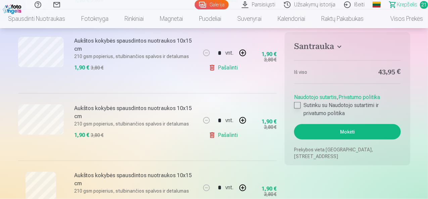
click at [298, 106] on div at bounding box center [297, 105] width 7 height 7
click at [351, 132] on button "Mokėti" at bounding box center [347, 131] width 106 height 15
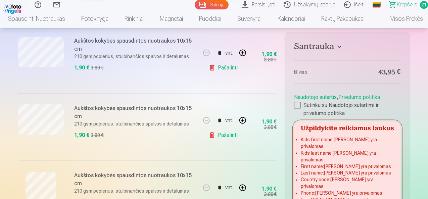
scroll to position [1725, 0]
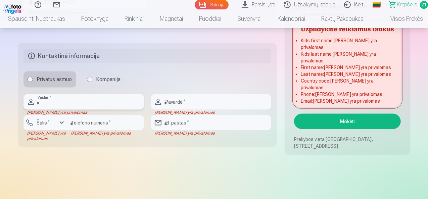
click at [79, 100] on input "text" at bounding box center [84, 101] width 121 height 15
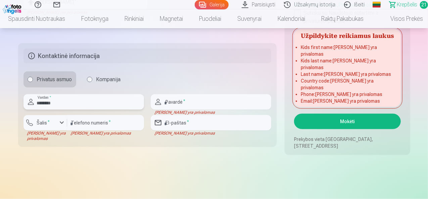
type input "********"
click at [176, 104] on input "text" at bounding box center [211, 101] width 121 height 15
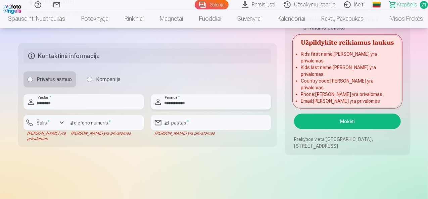
type input "**********"
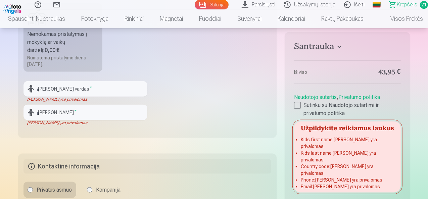
scroll to position [1625, 0]
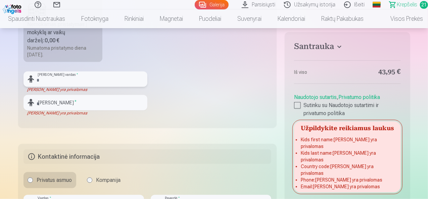
click at [102, 78] on input "text" at bounding box center [86, 79] width 124 height 15
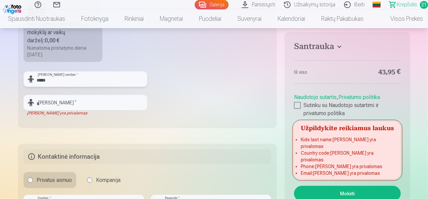
type input "*****"
click at [104, 102] on input "text" at bounding box center [86, 102] width 124 height 15
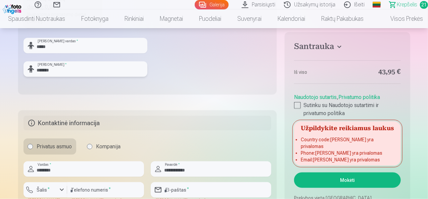
scroll to position [1692, 0]
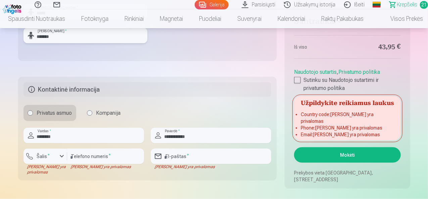
type input "*******"
click at [76, 135] on input "********" at bounding box center [84, 135] width 121 height 15
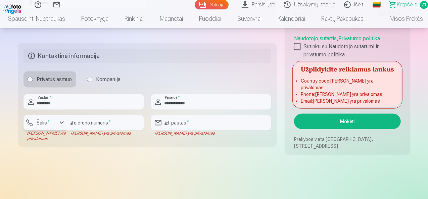
click at [52, 122] on div "button" at bounding box center [47, 124] width 20 height 7
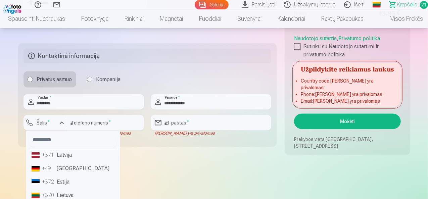
scroll to position [1726, 0]
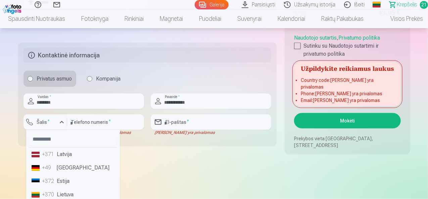
click at [67, 195] on li "+370 Lietuva" at bounding box center [73, 194] width 88 height 13
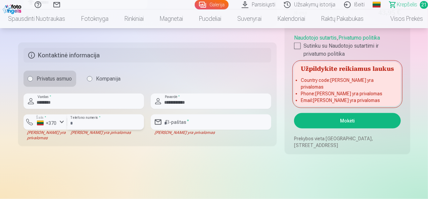
click at [94, 123] on input "number" at bounding box center [105, 122] width 77 height 15
type input "*"
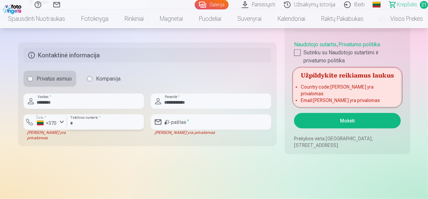
type input "********"
click at [188, 116] on input "email" at bounding box center [211, 122] width 121 height 15
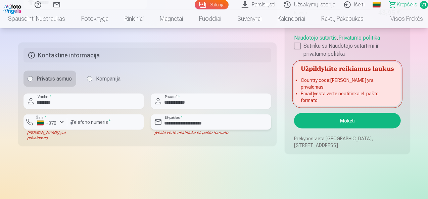
paste input "*"
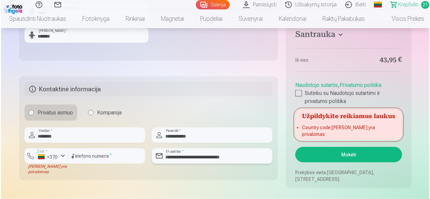
scroll to position [1693, 0]
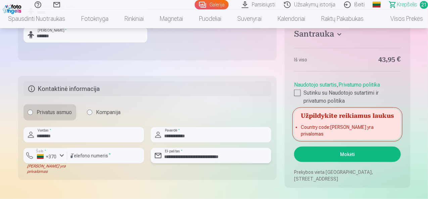
type input "**********"
click at [346, 156] on button "Mokėti" at bounding box center [347, 154] width 106 height 15
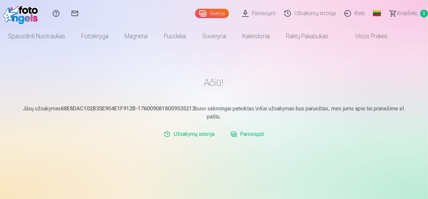
scroll to position [34, 0]
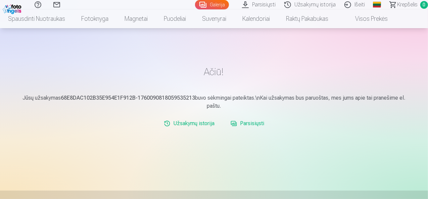
click at [194, 122] on link "Užsakymų istorija" at bounding box center [189, 123] width 56 height 13
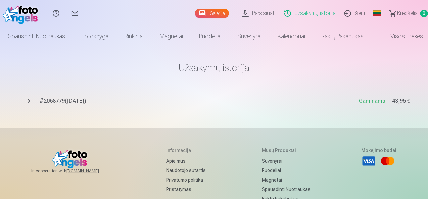
click at [61, 101] on span "# 2068779 ( 10.10.2025 )" at bounding box center [200, 101] width 320 height 8
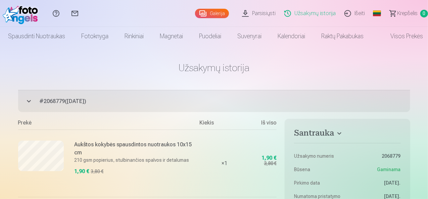
click at [304, 16] on link "Užsakymų istorija" at bounding box center [311, 13] width 60 height 27
click at [8, 14] on img at bounding box center [22, 14] width 39 height 22
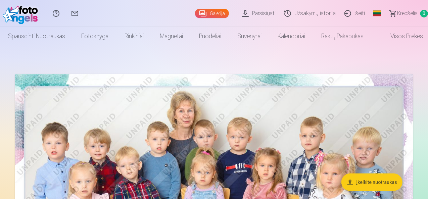
click at [303, 12] on link "Užsakymų istorija" at bounding box center [311, 13] width 60 height 27
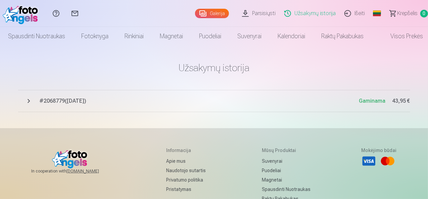
click at [86, 100] on span "# 2068779 ( 10.10.2025 )" at bounding box center [200, 101] width 320 height 8
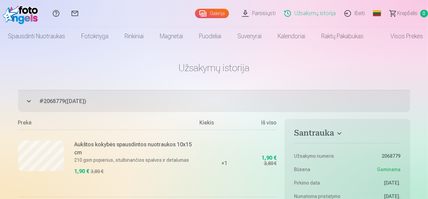
click at [253, 18] on link "Parsisiųsti" at bounding box center [260, 13] width 42 height 27
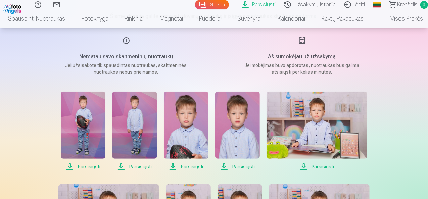
scroll to position [67, 0]
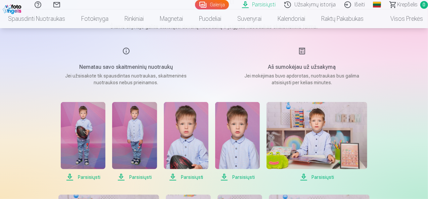
click at [85, 174] on span "Parsisiųsti" at bounding box center [83, 177] width 45 height 8
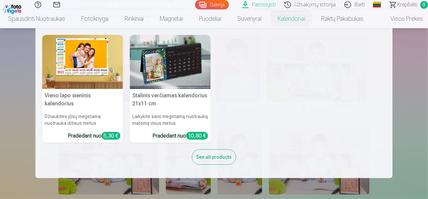
scroll to position [101, 0]
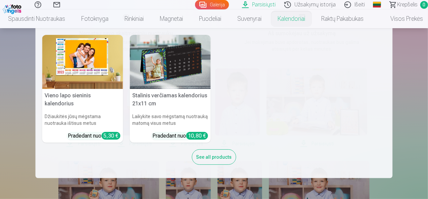
click at [421, 112] on nav "Vieno lapo sieninis kalendorius Džiaukitės jūsų mėgstama nuotrauka ištisus metu…" at bounding box center [214, 103] width 428 height 150
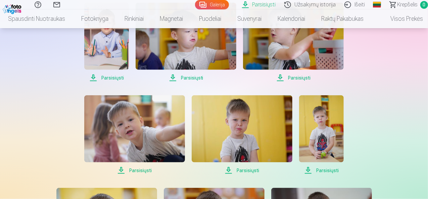
scroll to position [192, 0]
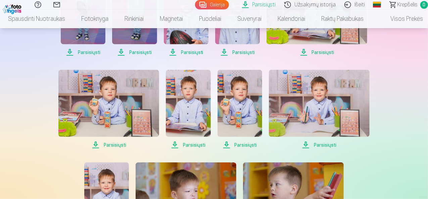
click at [314, 124] on img at bounding box center [319, 103] width 101 height 67
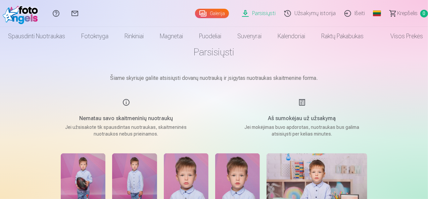
scroll to position [0, 0]
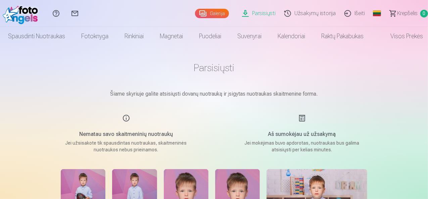
click at [403, 12] on span "Krepšelis" at bounding box center [407, 13] width 20 height 8
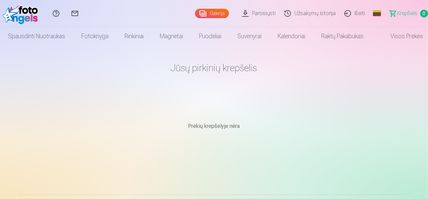
click at [304, 15] on link "Užsakymų istorija" at bounding box center [311, 13] width 60 height 27
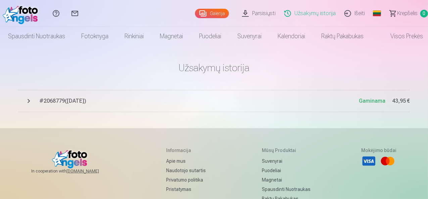
click at [88, 98] on span "# 2068779 ( 10.10.2025 )" at bounding box center [200, 101] width 320 height 8
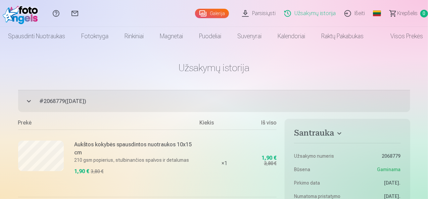
click at [341, 13] on link "Išeiti" at bounding box center [355, 13] width 29 height 27
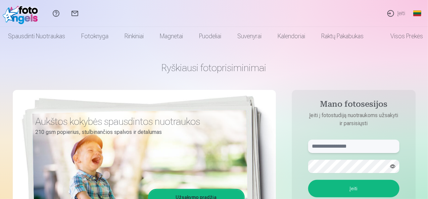
click at [341, 141] on input "text" at bounding box center [353, 146] width 91 height 13
type input "**********"
click at [363, 188] on button "Įeiti" at bounding box center [353, 188] width 91 height 17
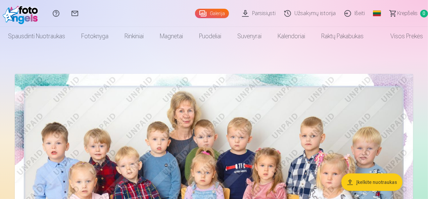
click at [289, 14] on link "Užsakymų istorija" at bounding box center [311, 13] width 60 height 27
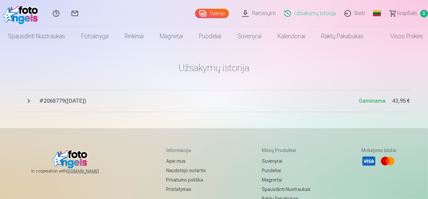
click at [239, 14] on link "Parsisiųsti" at bounding box center [260, 13] width 42 height 27
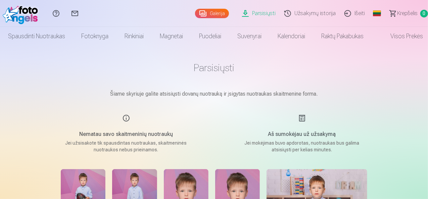
click at [345, 14] on link "Išeiti" at bounding box center [355, 13] width 29 height 27
